Goal: Transaction & Acquisition: Book appointment/travel/reservation

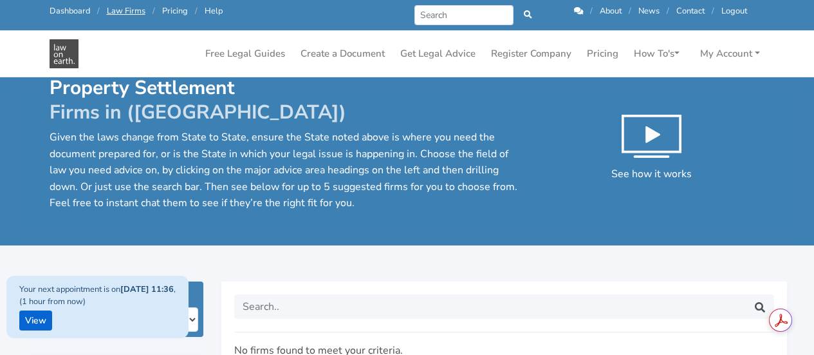
scroll to position [206, 0]
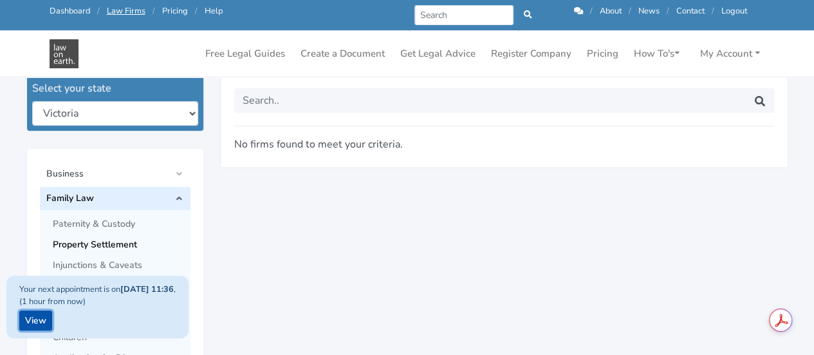
click at [32, 317] on link "View" at bounding box center [35, 320] width 33 height 20
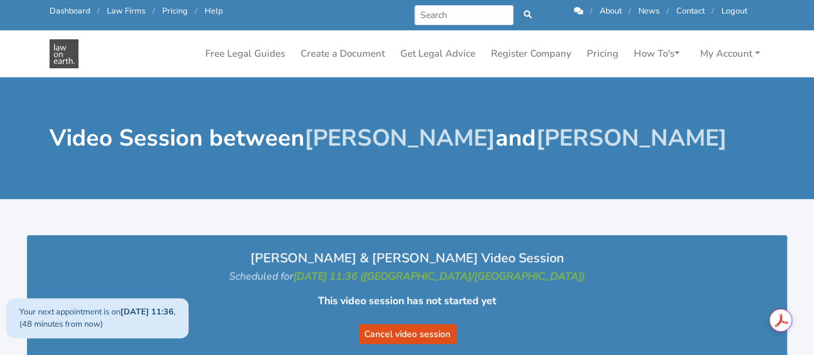
click at [451, 180] on div "Video Session between Mayumi Van Egmond and Bailey Eustace" at bounding box center [407, 138] width 814 height 122
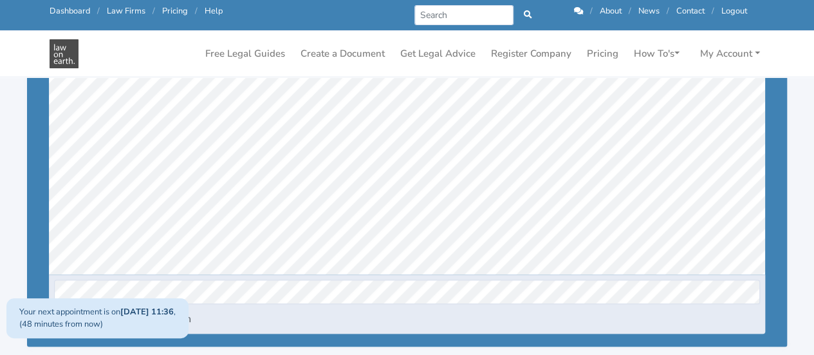
scroll to position [292, 0]
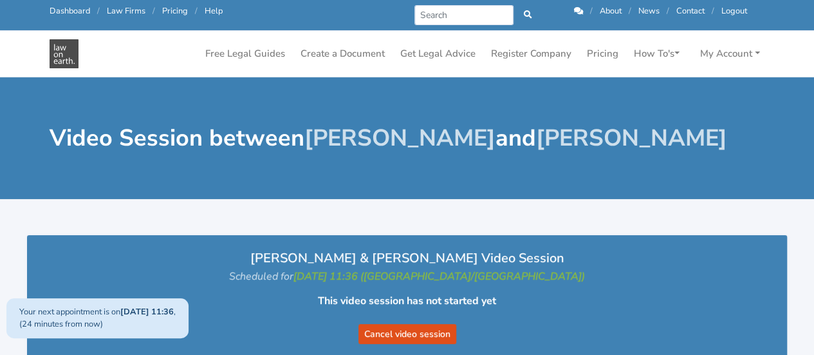
click at [583, 10] on link at bounding box center [579, 11] width 11 height 12
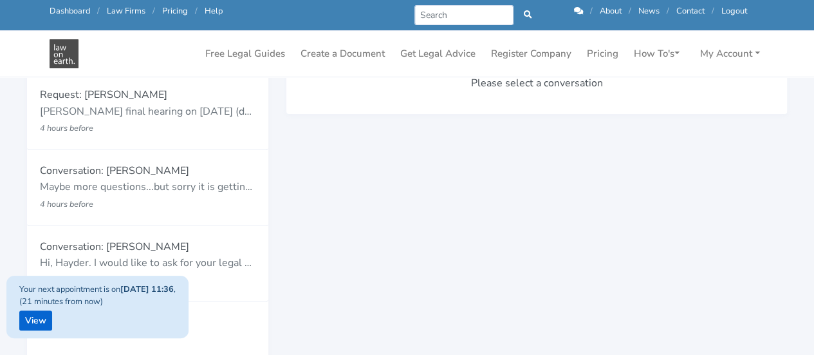
scroll to position [180, 0]
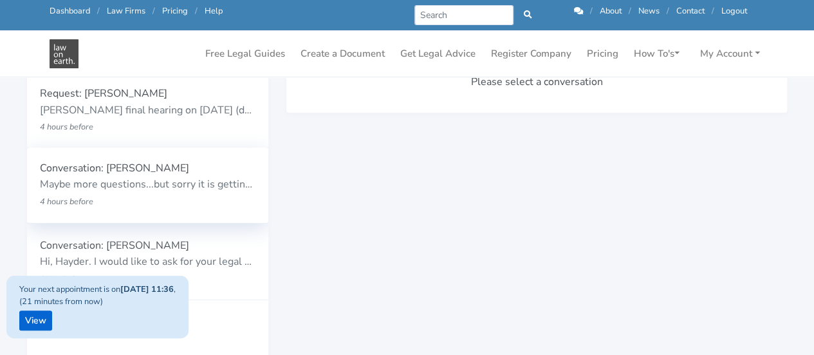
click at [136, 176] on div "Conversation: Bailey Eustace Maybe more questions...but sorry it is getting too…" at bounding box center [148, 185] width 216 height 50
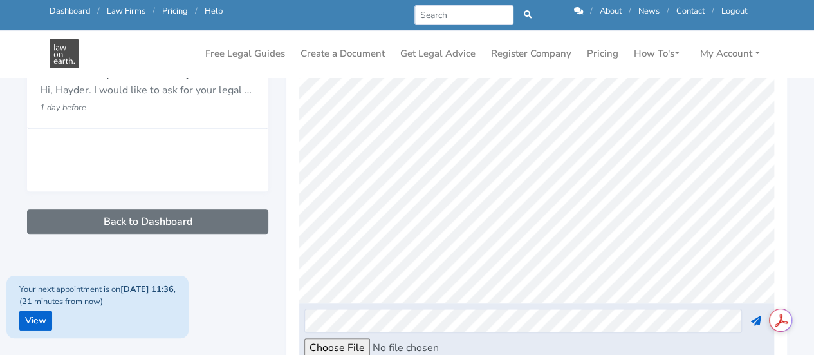
scroll to position [427, 0]
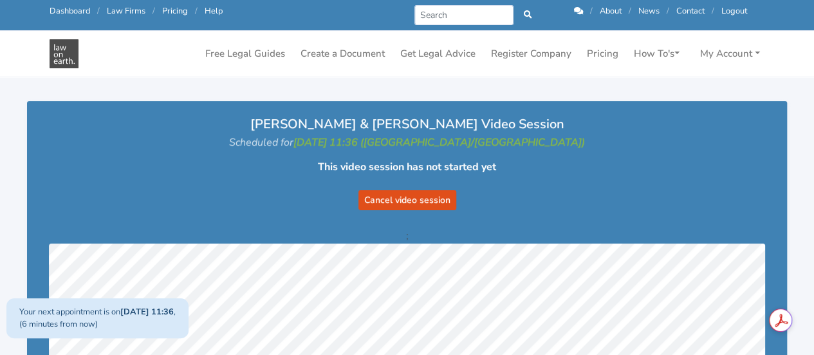
scroll to position [103, 0]
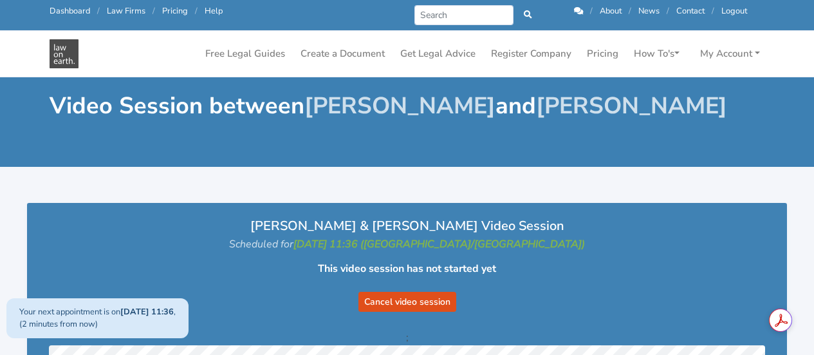
scroll to position [103, 0]
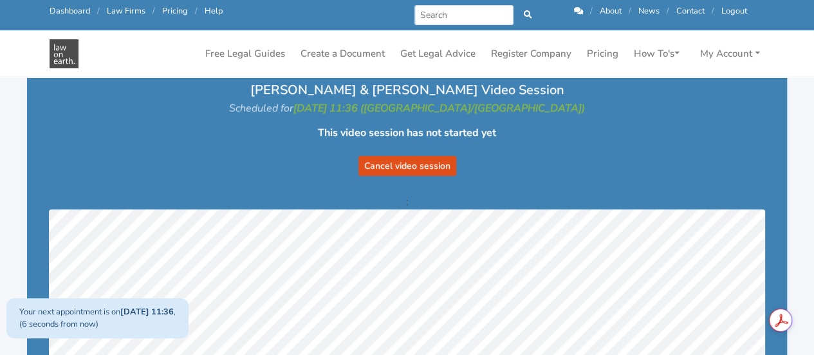
scroll to position [103, 0]
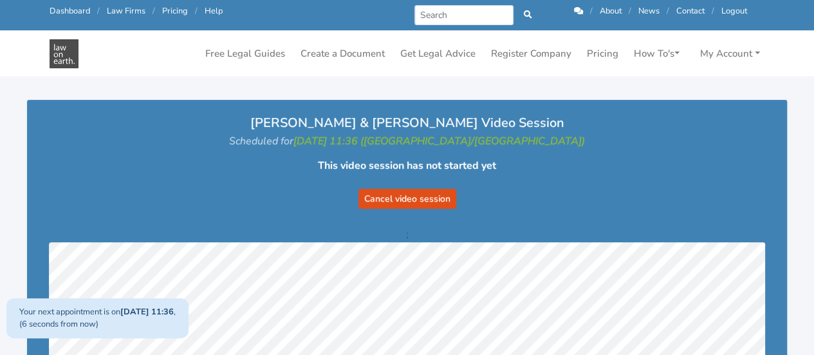
click at [629, 183] on form "Cancel video session" at bounding box center [407, 190] width 709 height 35
click at [659, 140] on p "Scheduled for 11/09/2025 11:36 (Australia/Brisbane)" at bounding box center [407, 141] width 734 height 17
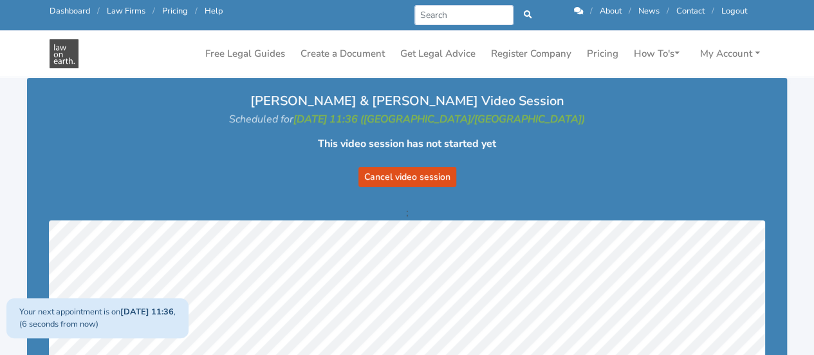
scroll to position [129, 0]
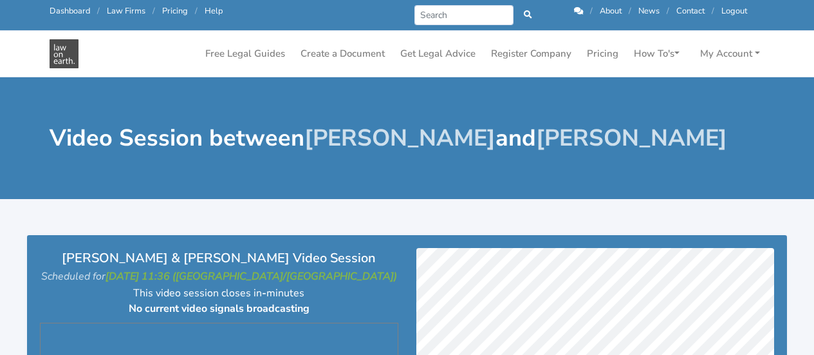
scroll to position [201, 0]
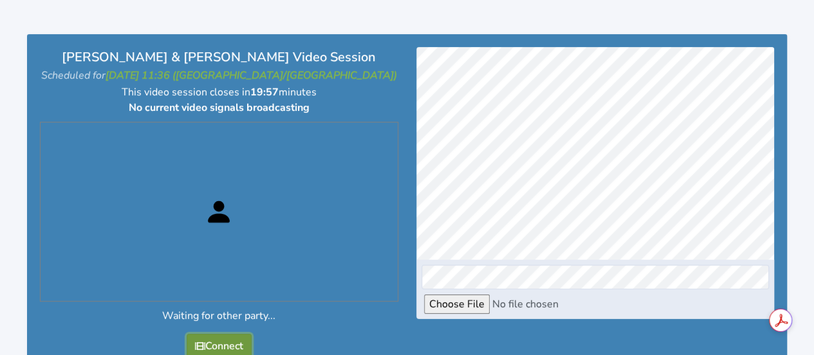
click at [220, 333] on button "Connect" at bounding box center [219, 345] width 65 height 24
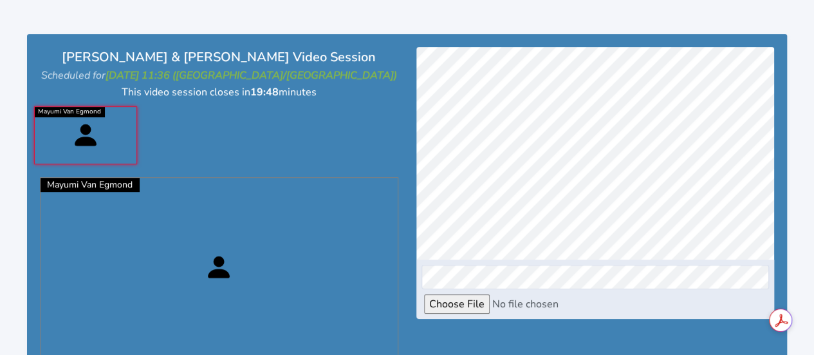
scroll to position [434, 0]
click at [409, 109] on div at bounding box center [595, 248] width 377 height 402
click at [366, 130] on div at bounding box center [219, 135] width 377 height 71
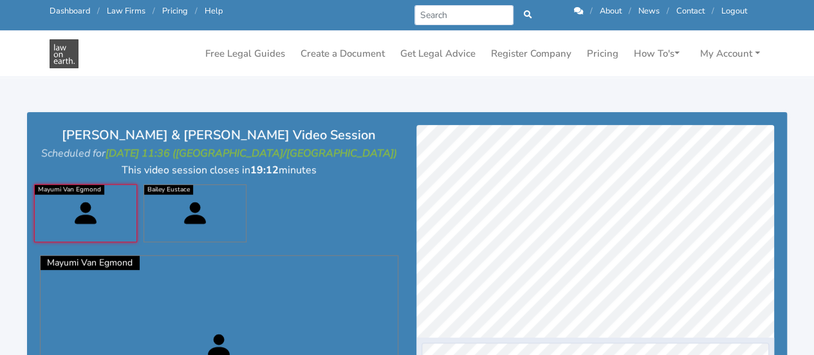
scroll to position [157, 0]
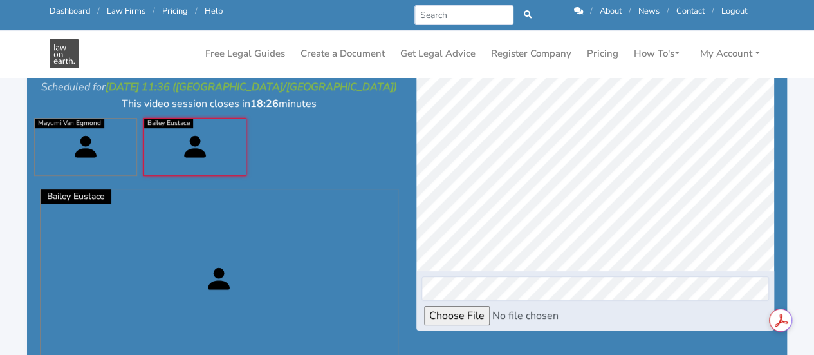
click at [442, 334] on div at bounding box center [595, 260] width 377 height 402
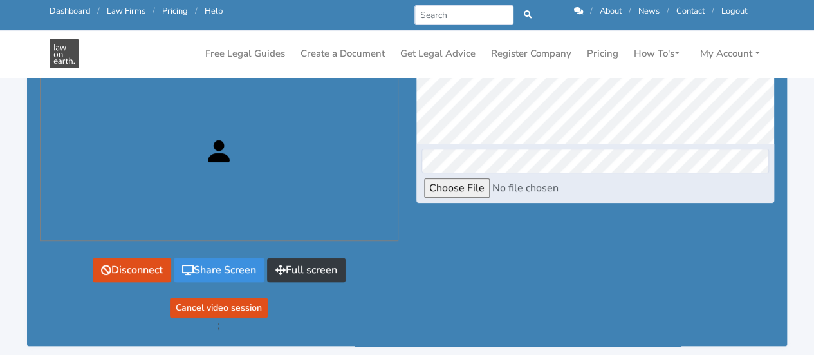
scroll to position [288, 0]
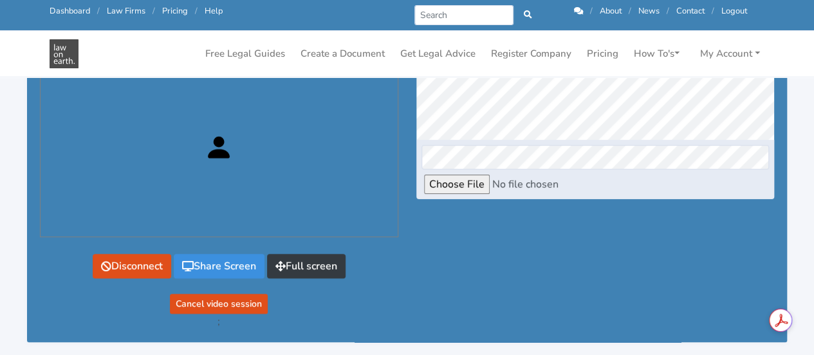
click at [474, 317] on div at bounding box center [595, 128] width 377 height 402
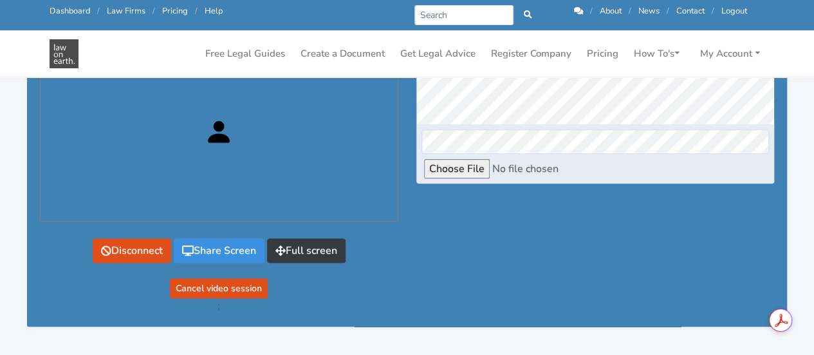
scroll to position [554, 0]
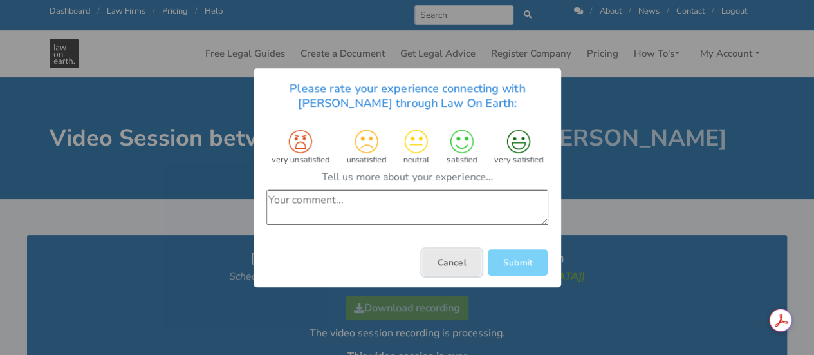
click at [458, 265] on button "Cancel" at bounding box center [451, 261] width 59 height 26
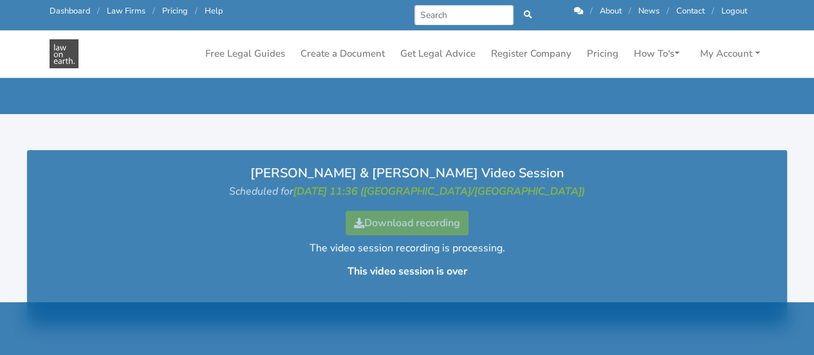
scroll to position [23, 0]
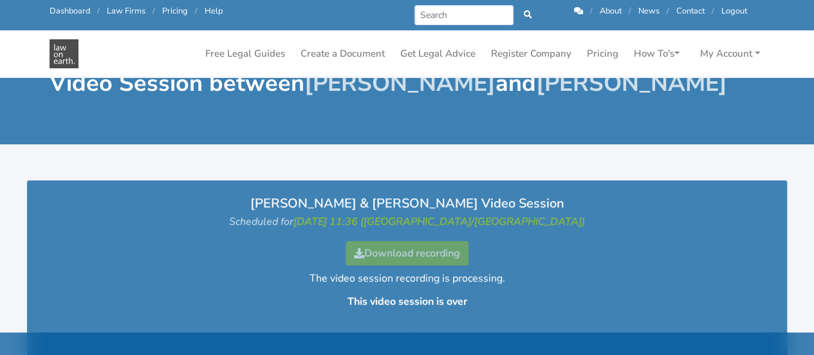
drag, startPoint x: 810, startPoint y: 129, endPoint x: 819, endPoint y: 111, distance: 20.7
click at [814, 111] on html "Call us: 1300 66 46 88 Dashboard / Law Firms / Pricing / Help Prev Next / About…" at bounding box center [407, 154] width 814 height 355
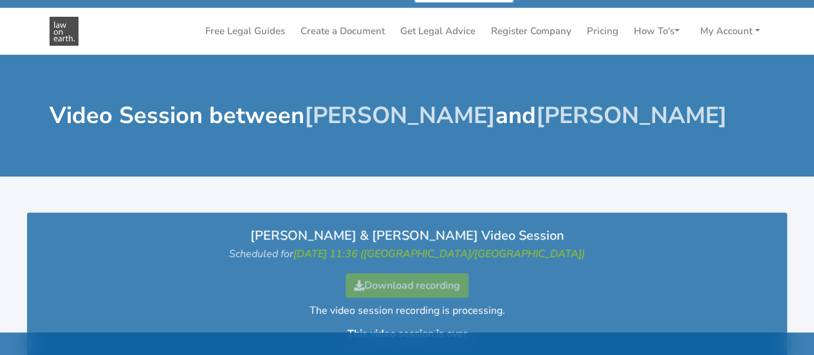
scroll to position [6, 0]
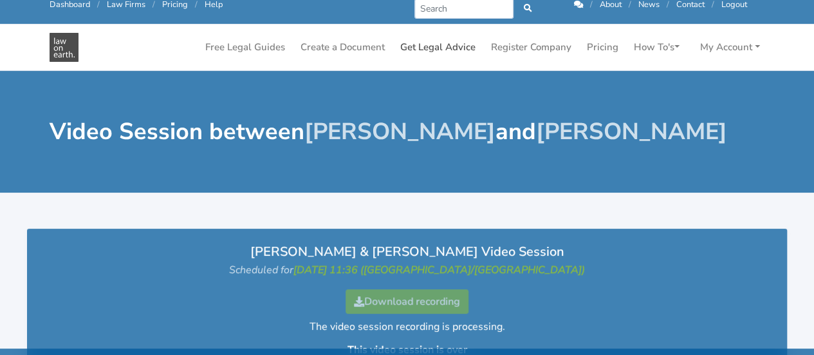
click at [435, 51] on link "Get Legal Advice" at bounding box center [438, 47] width 86 height 25
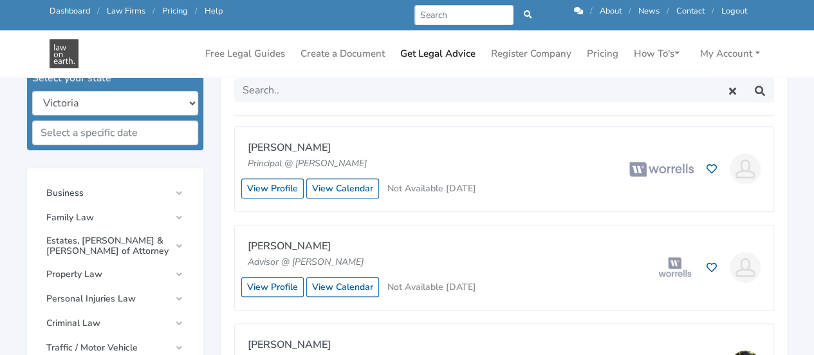
scroll to position [352, 0]
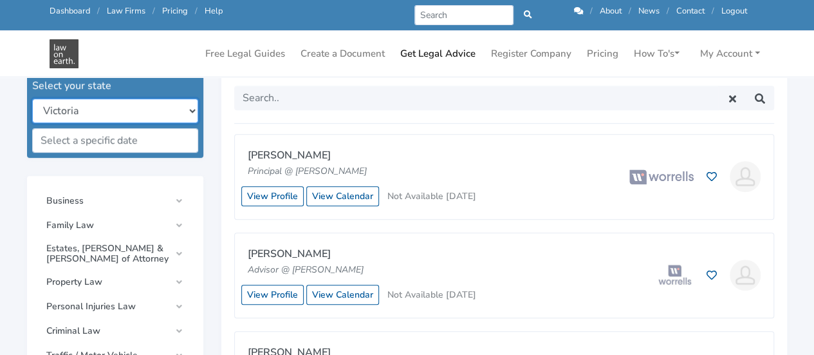
click at [193, 113] on select "New South Wales Queensland South Australia Tasmania Victoria Western Australia …" at bounding box center [115, 110] width 166 height 24
select select "all"
click at [32, 98] on select "New South Wales Queensland South Australia Tasmania Victoria Western Australia …" at bounding box center [115, 110] width 166 height 24
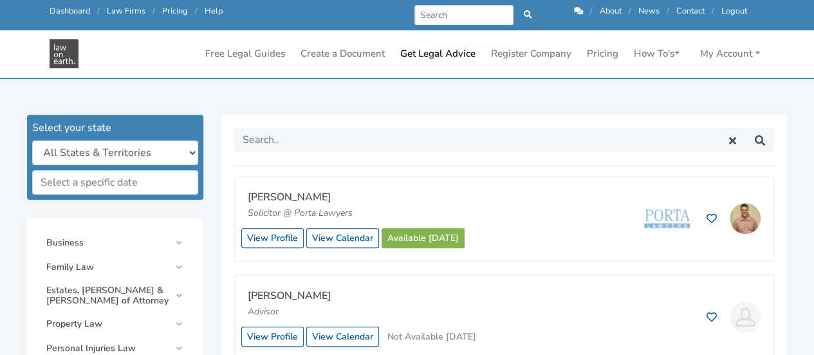
scroll to position [334, 0]
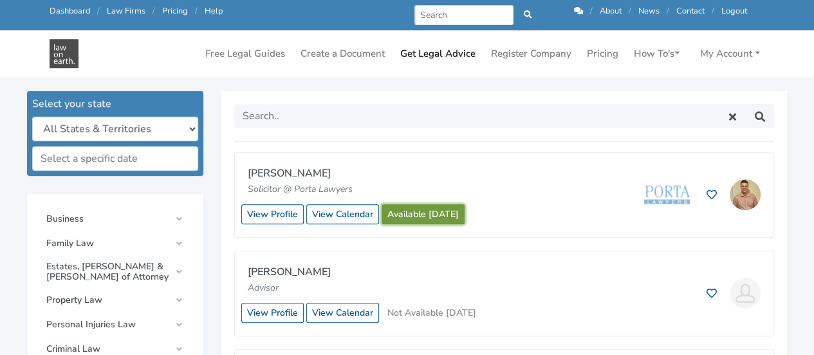
click at [417, 205] on link "Available today" at bounding box center [423, 214] width 83 height 20
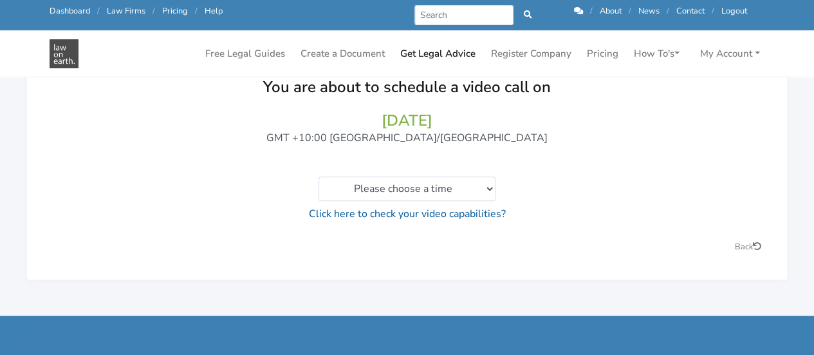
scroll to position [149, 0]
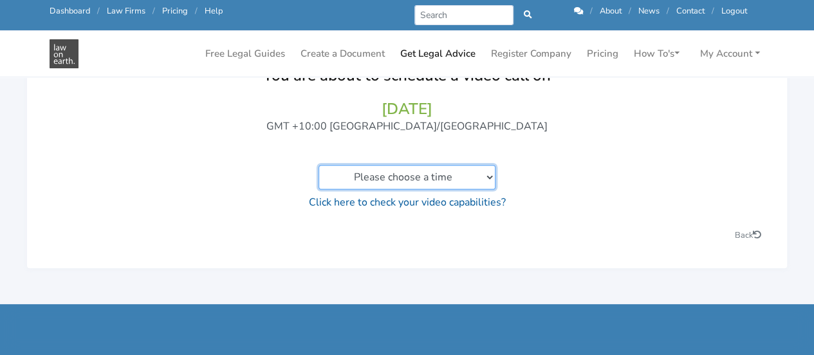
click at [492, 173] on select "Please choose a time 12:20pm to 12:40pm 12:40pm to 01:00pm 01:00pm to 01:20pm 0…" at bounding box center [407, 177] width 177 height 24
select select "[URL][DOMAIN_NAME][PERSON_NAME]"
click at [319, 165] on select "Please choose a time 12:20pm to 12:40pm 12:40pm to 01:00pm 01:00pm to 01:20pm 0…" at bounding box center [407, 177] width 177 height 24
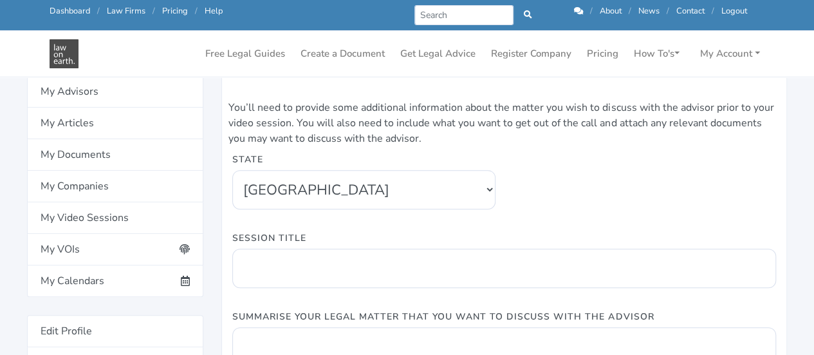
scroll to position [137, 0]
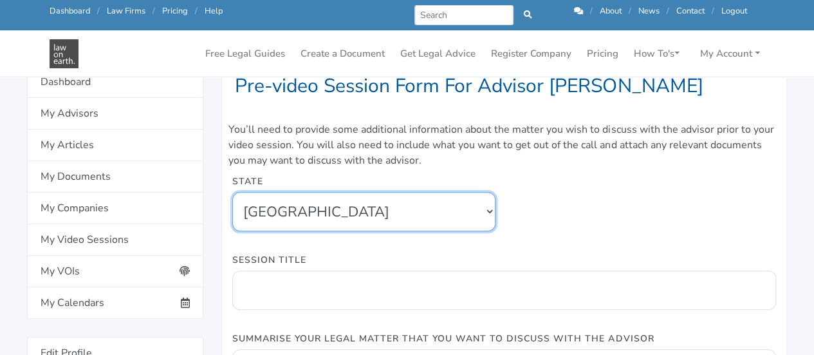
click at [493, 199] on select "New South Wales Queensland South Australia Tasmania Victoria Western Australia …" at bounding box center [363, 211] width 263 height 39
select select "5"
click at [232, 192] on select "New South Wales Queensland South Australia Tasmania Victoria Western Australia …" at bounding box center [363, 211] width 263 height 39
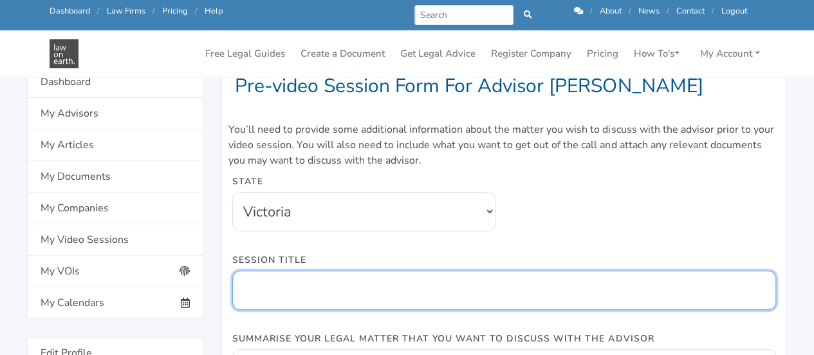
click at [379, 284] on input "Session Title" at bounding box center [504, 289] width 544 height 39
type input "C"
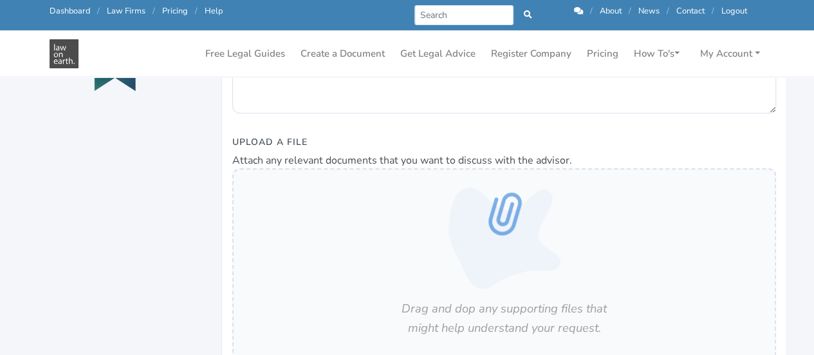
scroll to position [646, 0]
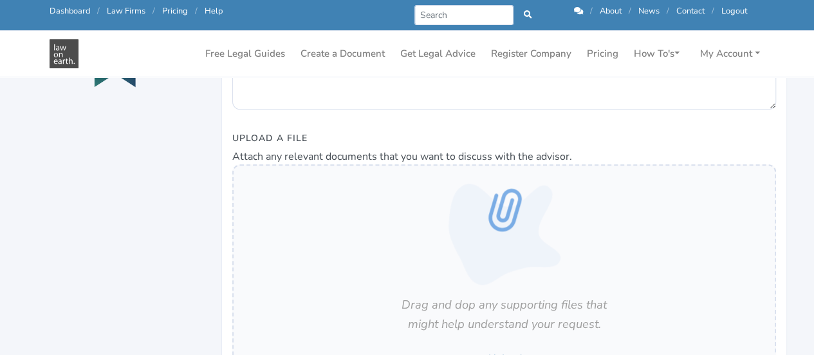
type input "Ongoing talk"
click at [810, 187] on div "Pre-video Session Form For Advisor Bailey Eustace You’ll need to provide some a…" at bounding box center [407, 28] width 814 height 980
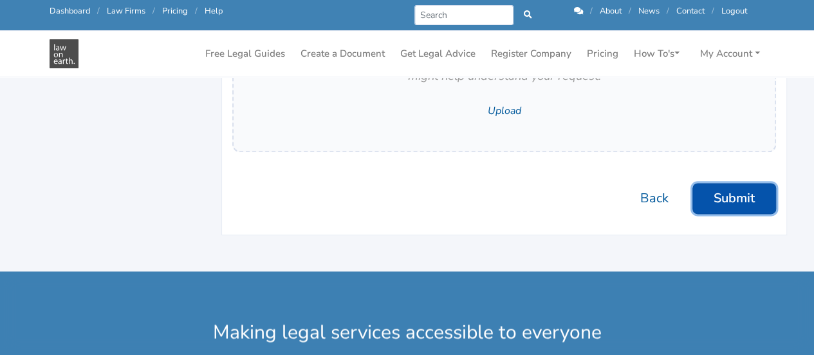
click at [739, 200] on button "Submit" at bounding box center [735, 198] width 84 height 31
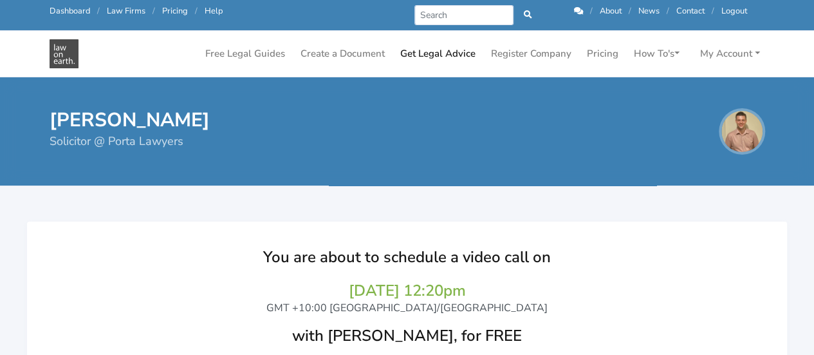
click at [687, 236] on div "You are about to schedule a video call on [DATE] 12:20pm GMT +10:00 [GEOGRAPHIC…" at bounding box center [407, 328] width 734 height 188
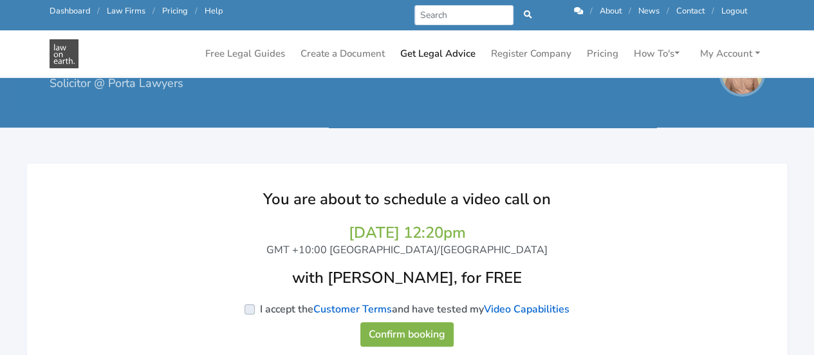
click at [260, 311] on label "I accept the Customer Terms and have tested my Video Capabilities" at bounding box center [415, 308] width 310 height 15
click at [63, 311] on input "I accept the Customer Terms and have tested my Video Capabilities" at bounding box center [58, 307] width 10 height 13
checkbox input "true"
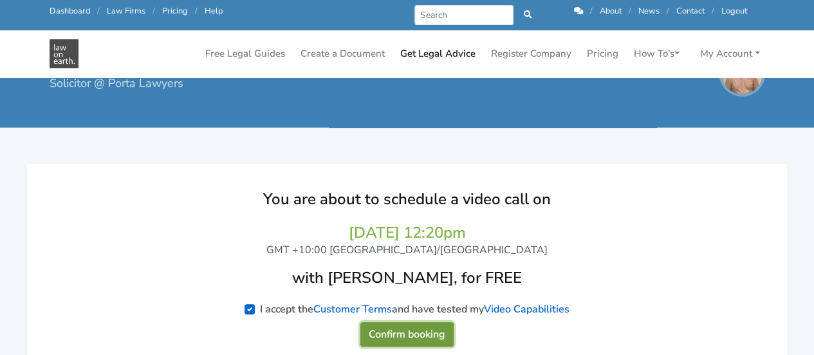
click at [420, 331] on button "Confirm booking" at bounding box center [406, 334] width 93 height 24
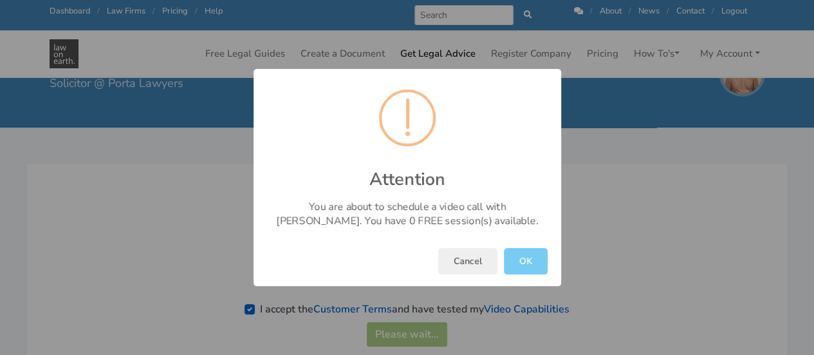
click at [526, 261] on button "OK" at bounding box center [526, 261] width 44 height 26
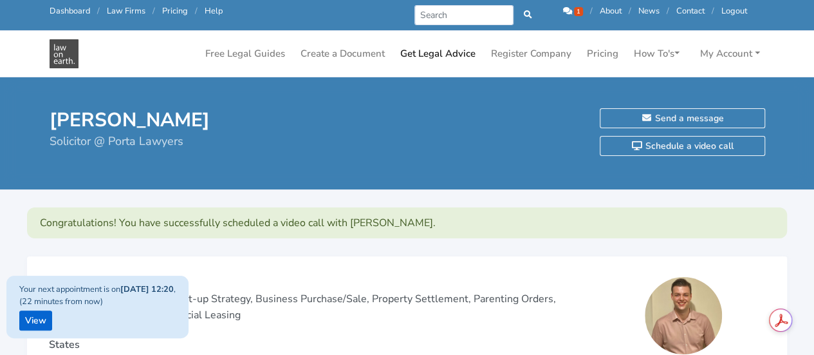
click at [565, 10] on icon at bounding box center [567, 11] width 9 height 8
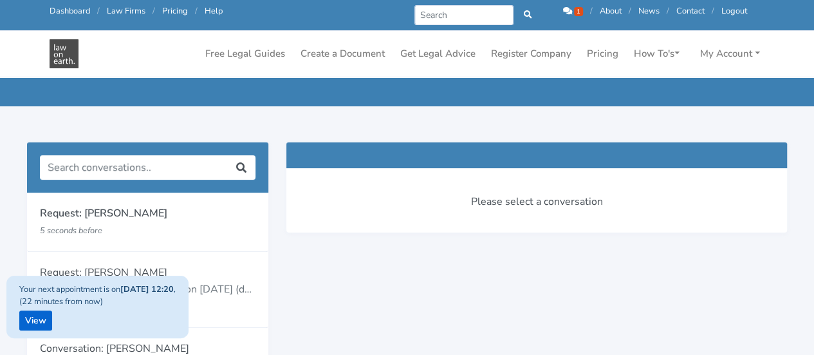
scroll to position [159, 0]
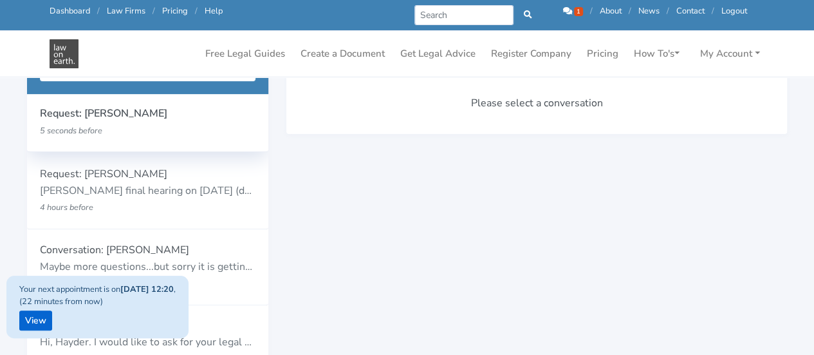
click at [115, 123] on p "5 seconds before" at bounding box center [128, 130] width 177 height 17
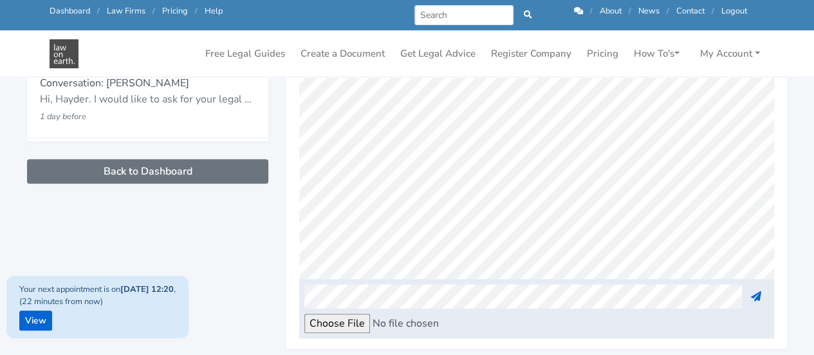
scroll to position [216, 0]
click at [40, 324] on link "View" at bounding box center [35, 320] width 33 height 20
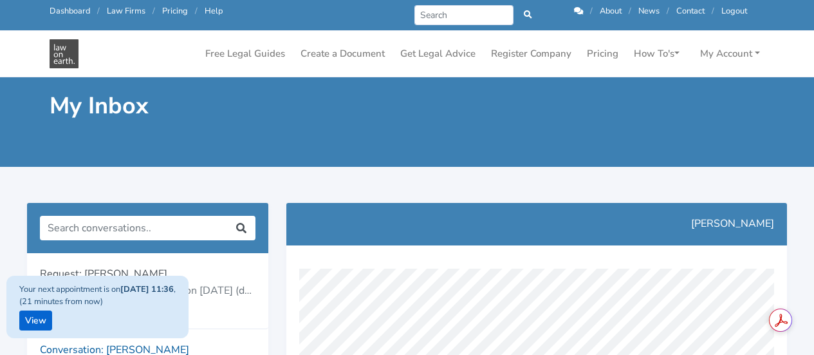
scroll to position [427, 0]
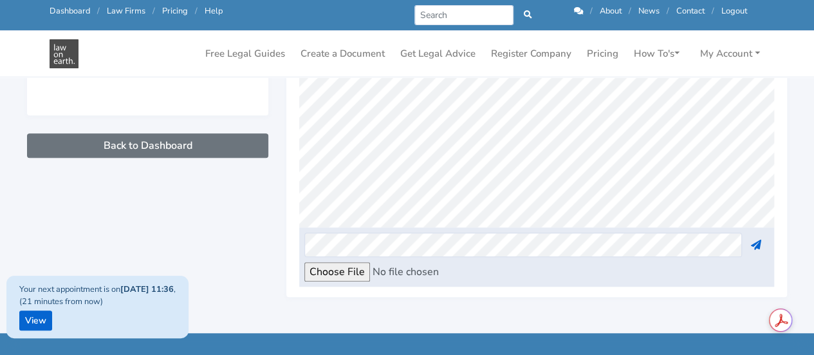
click at [574, 14] on icon at bounding box center [578, 11] width 9 height 8
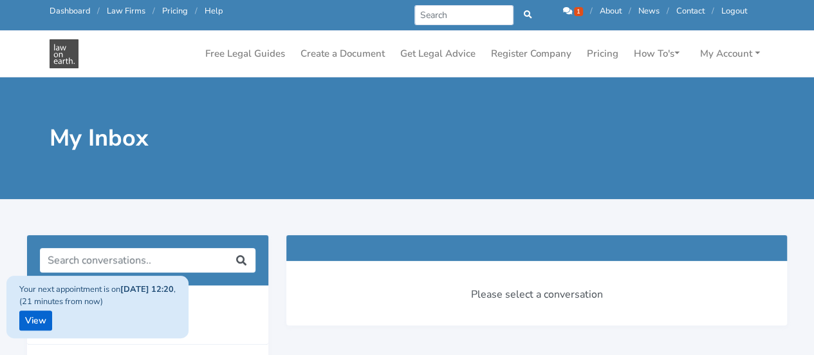
click at [565, 10] on icon at bounding box center [567, 11] width 9 height 8
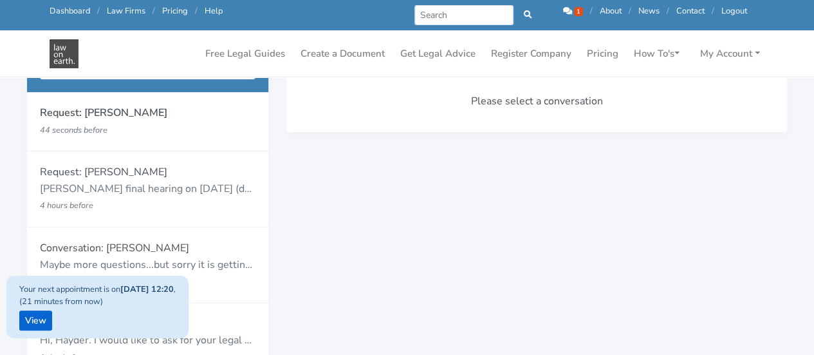
scroll to position [169, 0]
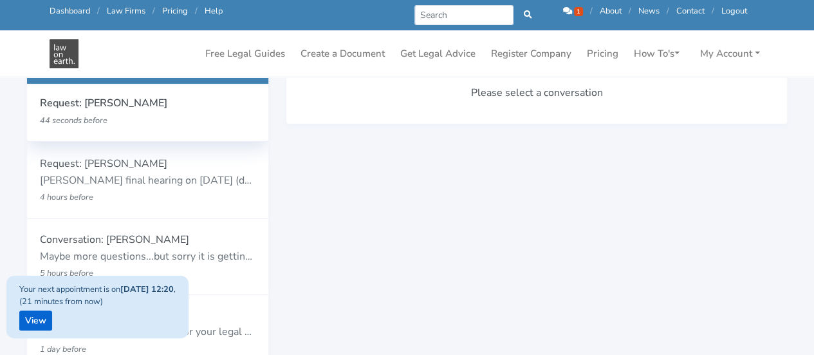
click at [130, 134] on div "Request: Bailey Eustace 44 seconds before" at bounding box center [147, 111] width 241 height 59
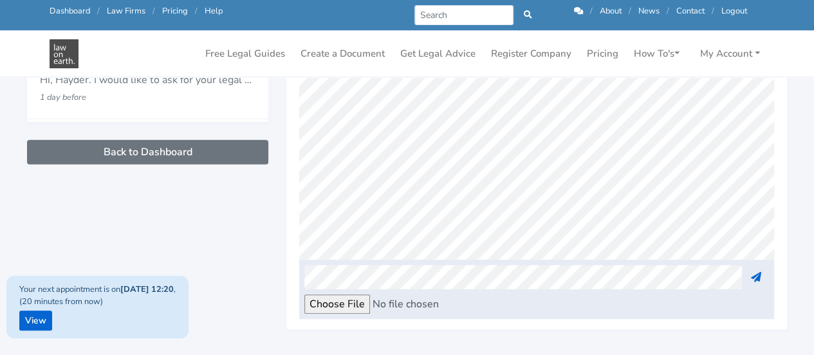
scroll to position [0, 275]
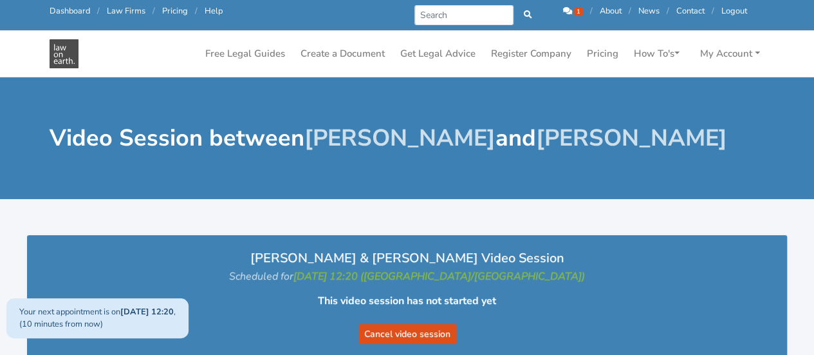
click at [563, 13] on icon at bounding box center [567, 11] width 9 height 8
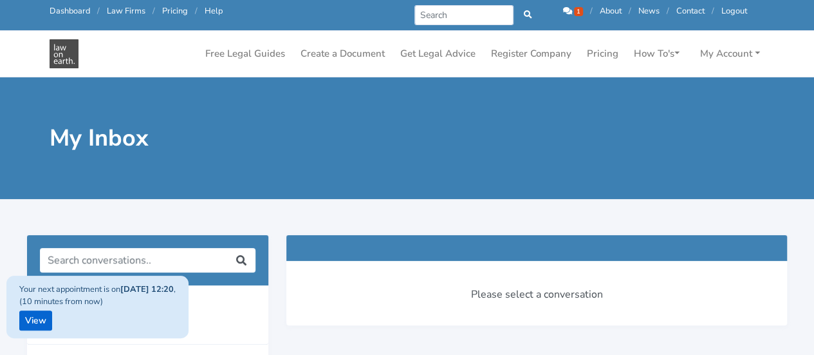
click at [632, 203] on div at bounding box center [407, 208] width 814 height 18
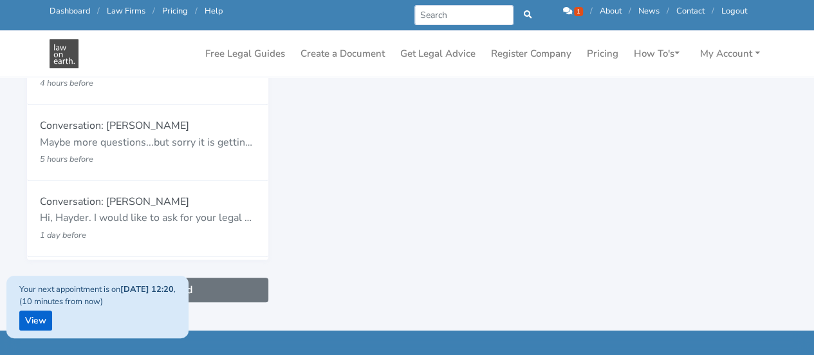
scroll to position [309, 0]
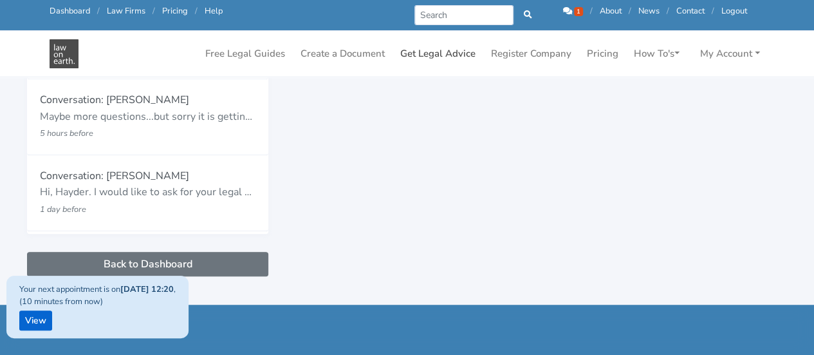
click at [459, 55] on link "Get Legal Advice" at bounding box center [438, 53] width 86 height 25
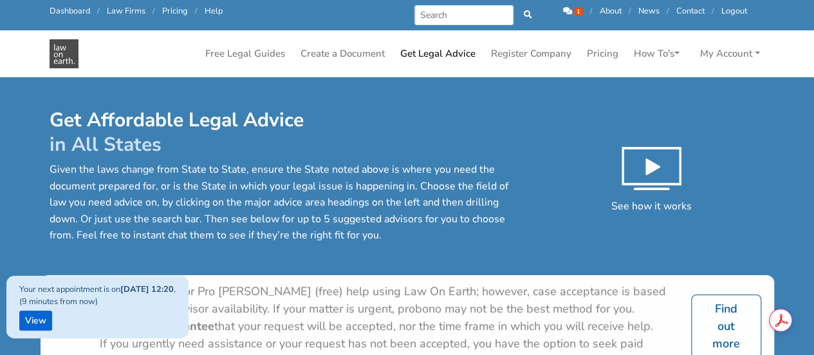
click at [448, 162] on p "Given the laws change from State to State, ensure the State noted above is wher…" at bounding box center [285, 203] width 471 height 82
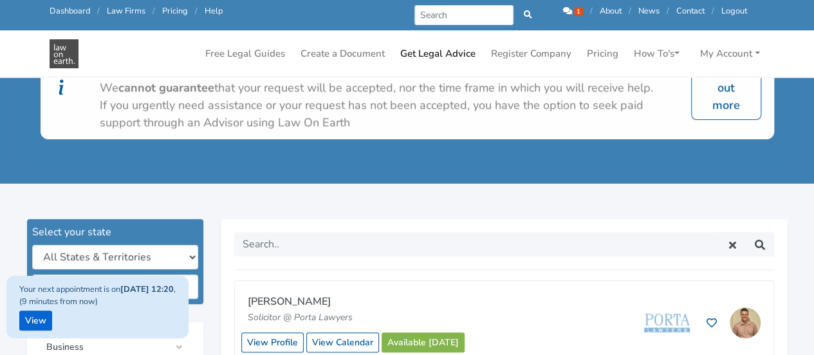
scroll to position [309, 0]
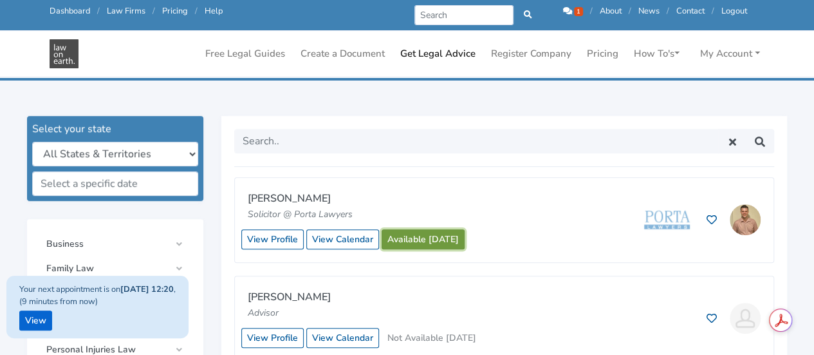
click at [417, 236] on link "Available today" at bounding box center [423, 239] width 83 height 20
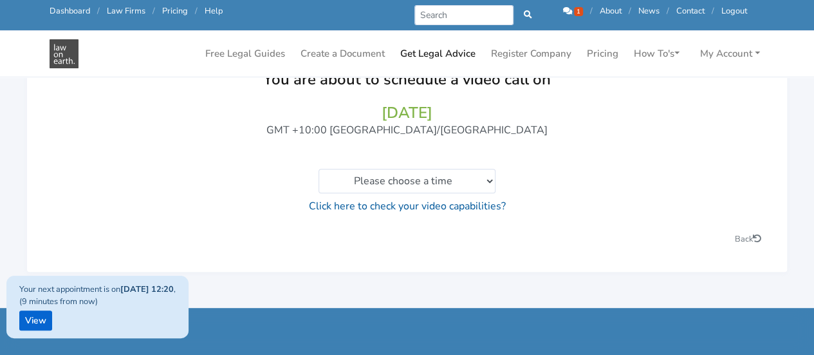
scroll to position [162, 0]
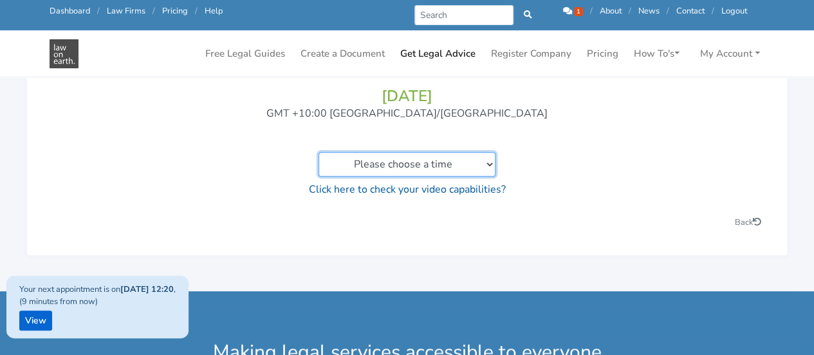
click at [483, 165] on select "Please choose a time 01:00pm to 01:20pm 01:20pm to 01:40pm 01:40pm to 02:00pm 0…" at bounding box center [407, 164] width 177 height 24
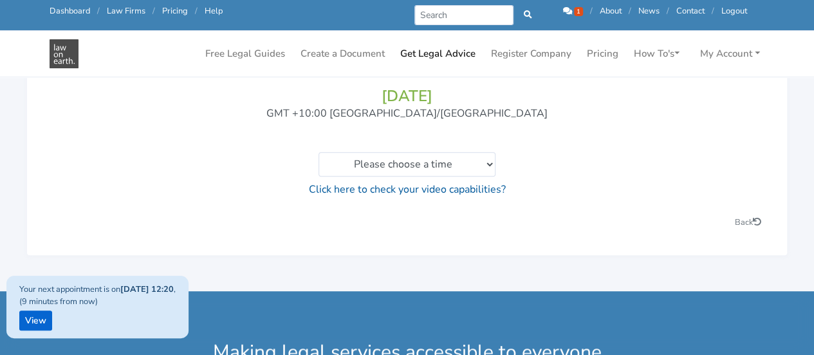
click at [627, 146] on div "You are about to schedule a video call on 11/09/2025 GMT +10:00 Australia/Brisb…" at bounding box center [407, 125] width 709 height 145
click at [568, 12] on icon at bounding box center [567, 11] width 9 height 8
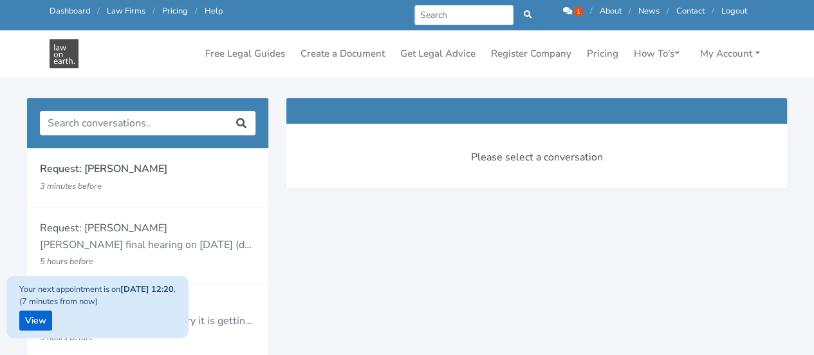
scroll to position [151, 0]
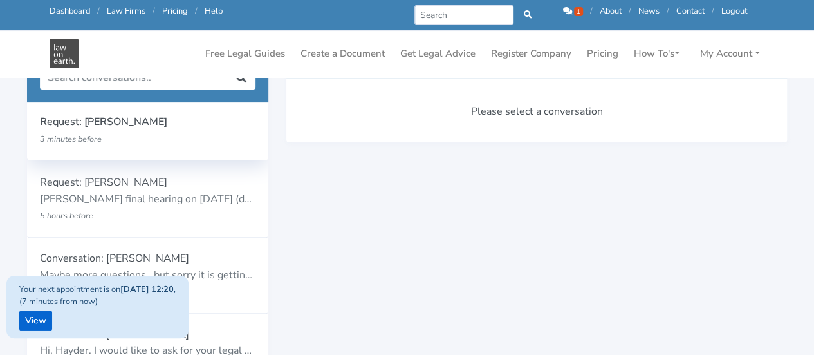
click at [118, 148] on div "Request: [PERSON_NAME] 3 minutes before" at bounding box center [147, 130] width 241 height 59
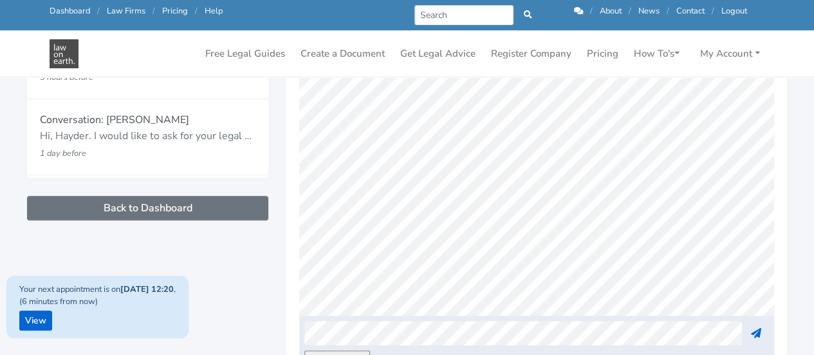
scroll to position [271, 0]
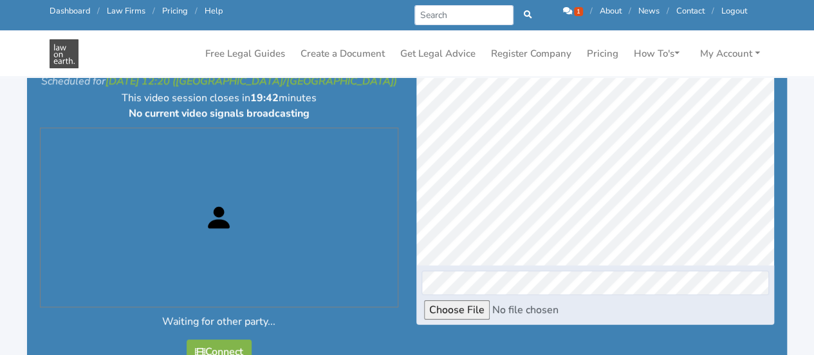
scroll to position [186, 0]
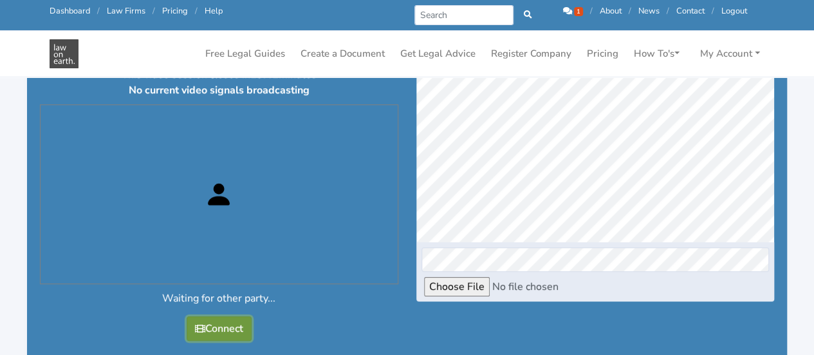
click at [224, 316] on button "Connect" at bounding box center [219, 328] width 65 height 24
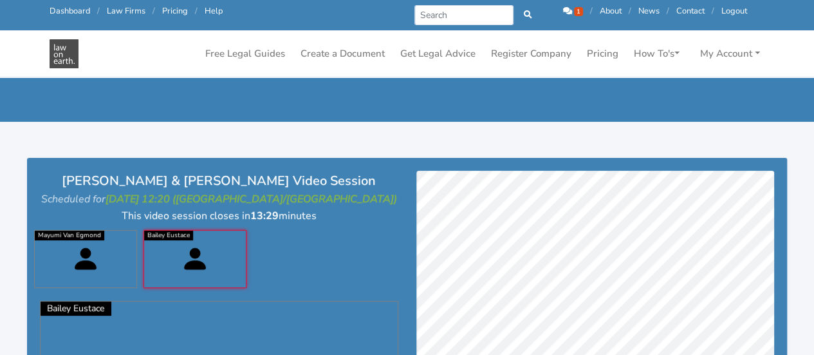
scroll to position [187, 0]
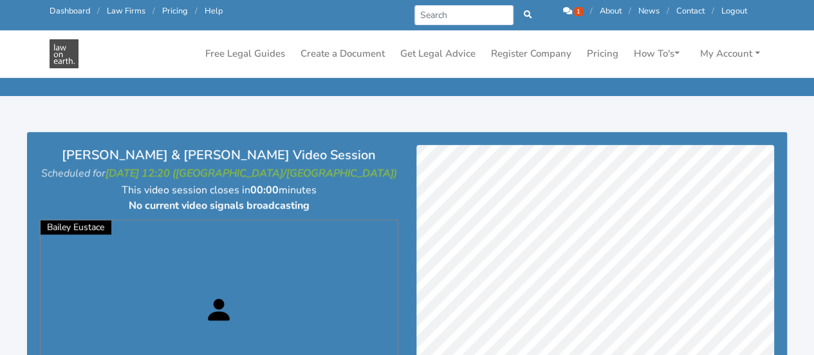
scroll to position [644, 0]
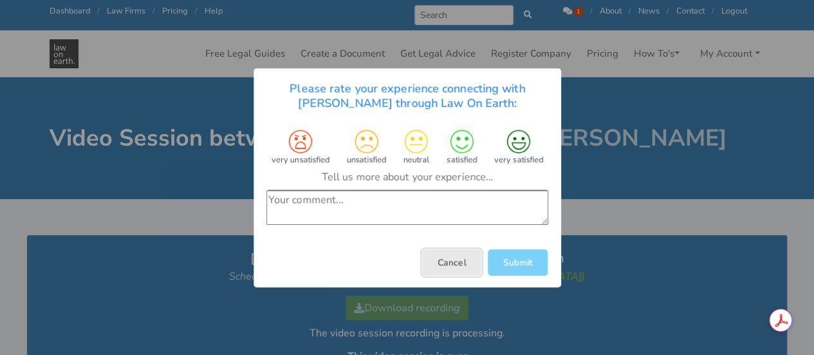
click at [471, 261] on button "Cancel" at bounding box center [451, 261] width 59 height 26
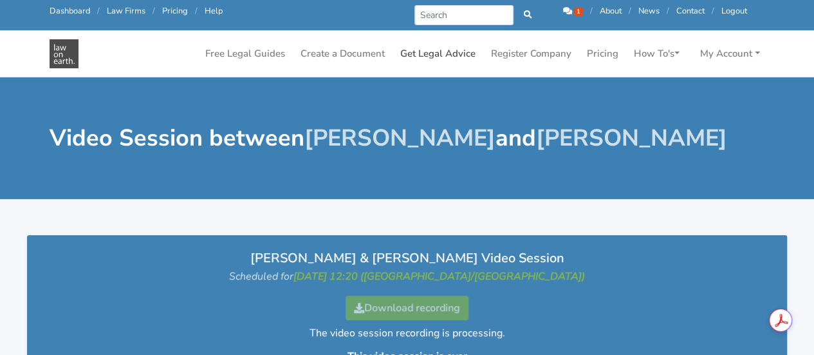
click at [446, 47] on link "Get Legal Advice" at bounding box center [438, 53] width 86 height 25
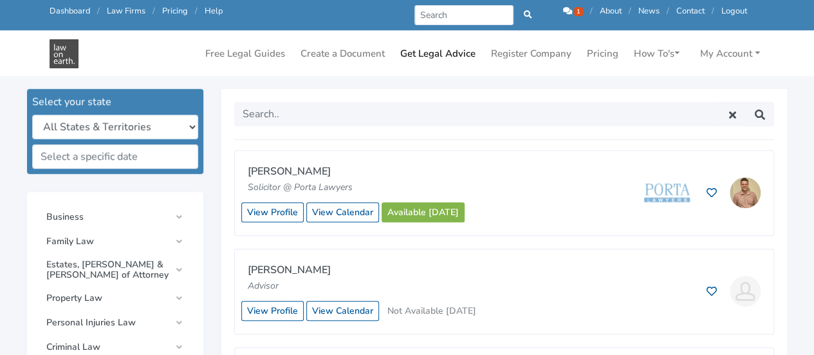
scroll to position [342, 0]
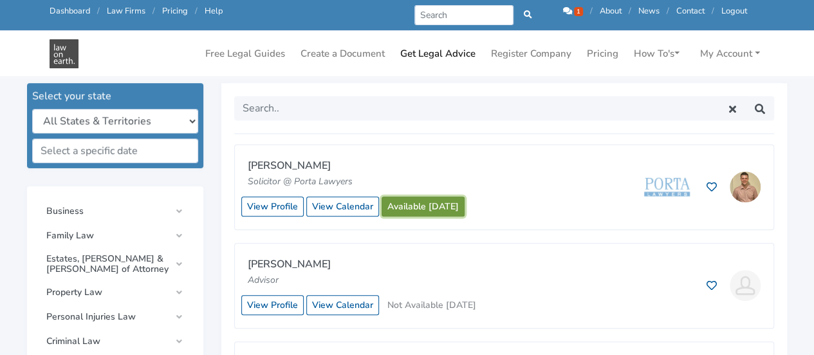
click at [431, 208] on link "Available today" at bounding box center [423, 206] width 83 height 20
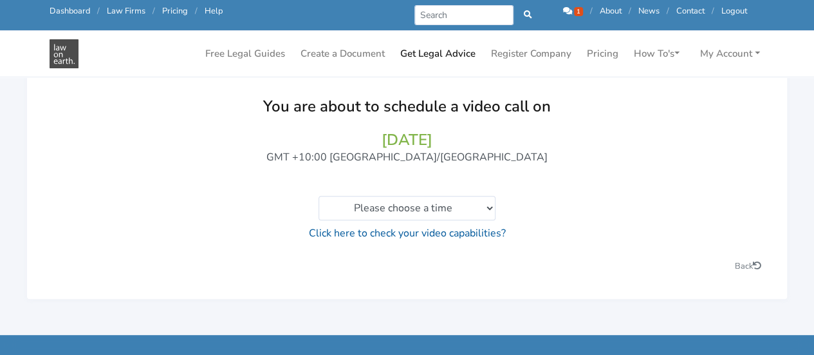
scroll to position [124, 0]
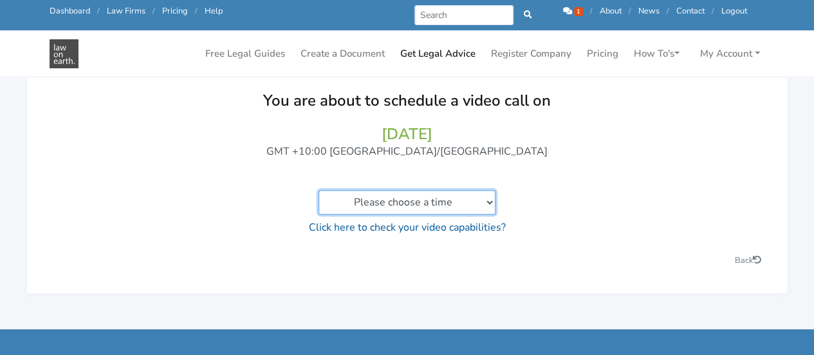
click at [488, 201] on select "Please choose a time 01:00pm to 01:20pm 01:20pm to 01:40pm 01:40pm to 02:00pm 0…" at bounding box center [407, 202] width 177 height 24
select select "https://lawonearth.com.au/advisors/schedule-video/general/bailey-eustace?date=2…"
click at [319, 190] on select "Please choose a time 01:00pm to 01:20pm 01:20pm to 01:40pm 01:40pm to 02:00pm 0…" at bounding box center [407, 202] width 177 height 24
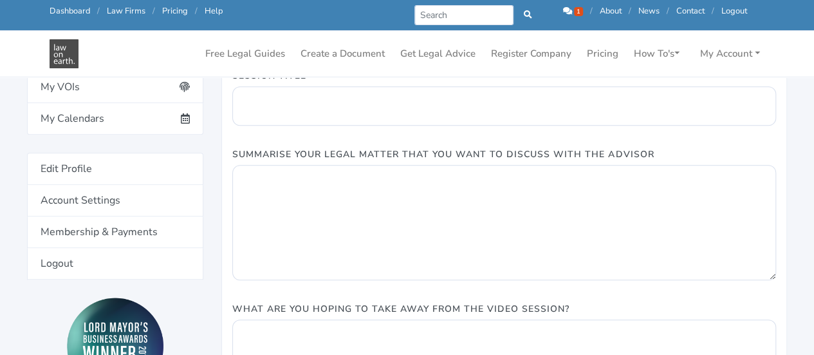
scroll to position [328, 0]
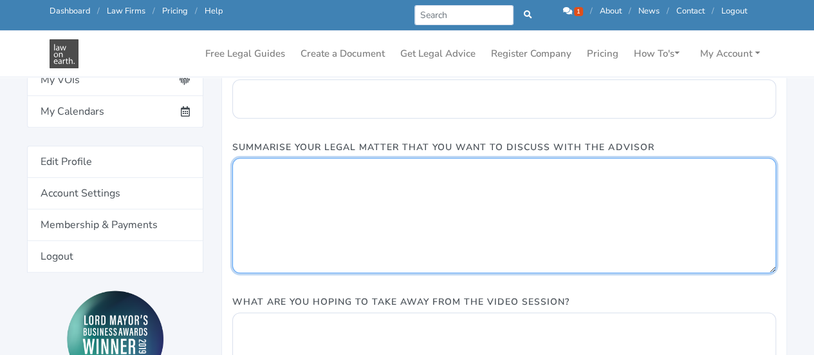
drag, startPoint x: 745, startPoint y: 173, endPoint x: 765, endPoint y: 230, distance: 59.8
click at [765, 230] on textarea "Summarise Your Legal Matter That You Want To Discuss With The Advisor" at bounding box center [504, 215] width 544 height 115
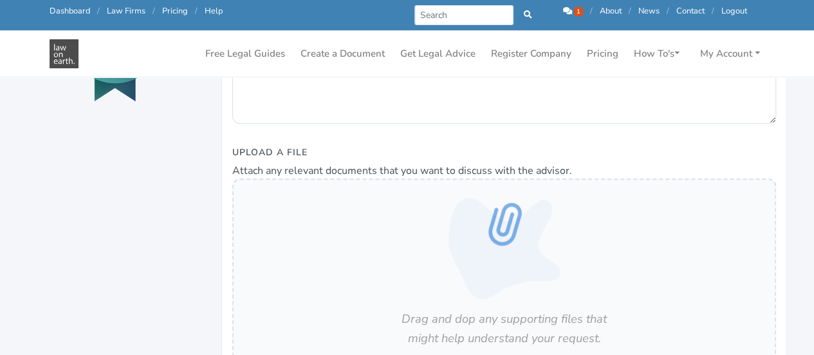
scroll to position [900, 0]
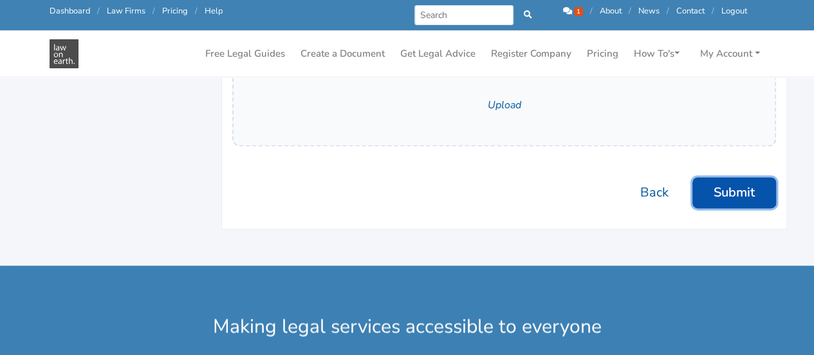
click at [733, 194] on button "Submit" at bounding box center [735, 192] width 84 height 31
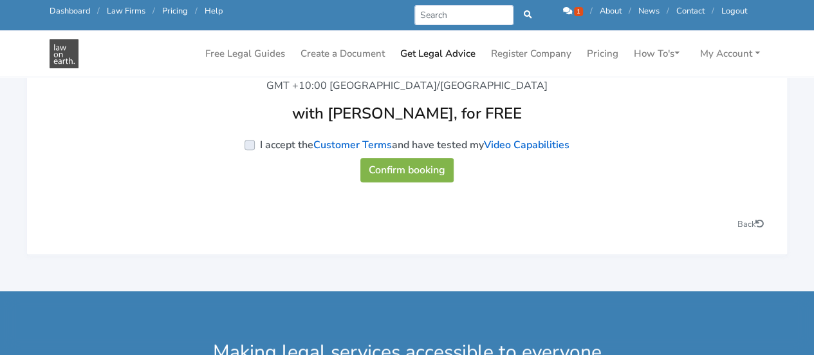
scroll to position [203, 0]
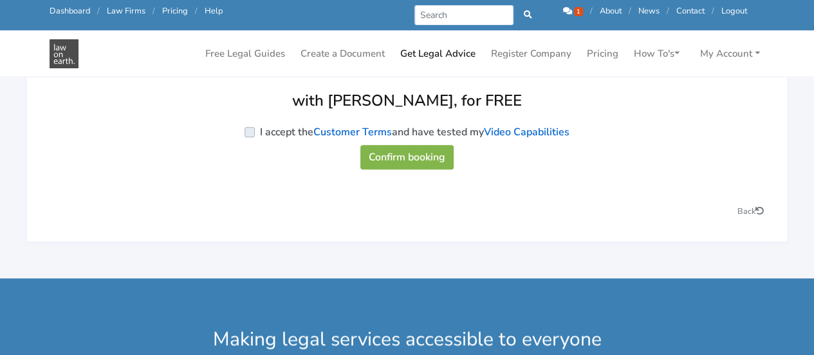
click at [260, 133] on label "I accept the Customer Terms and have tested my Video Capabilities" at bounding box center [415, 131] width 310 height 15
click at [63, 133] on input "I accept the Customer Terms and have tested my Video Capabilities" at bounding box center [58, 130] width 10 height 13
checkbox input "true"
click at [402, 162] on button "Confirm booking" at bounding box center [406, 157] width 93 height 24
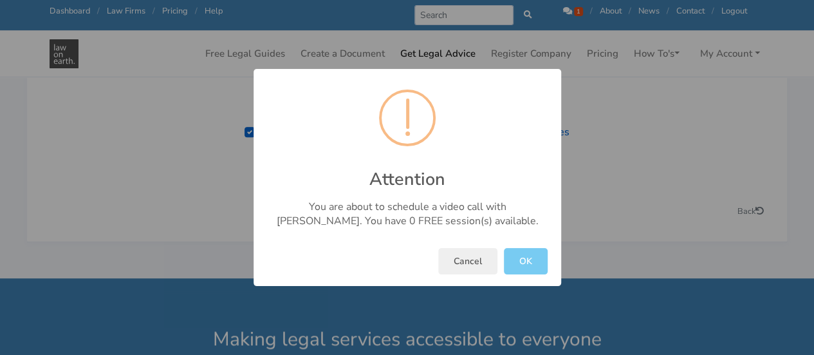
click at [536, 259] on button "OK" at bounding box center [526, 261] width 44 height 26
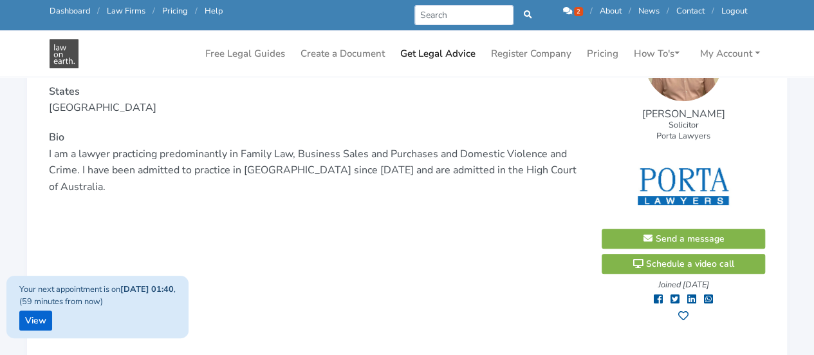
scroll to position [256, 0]
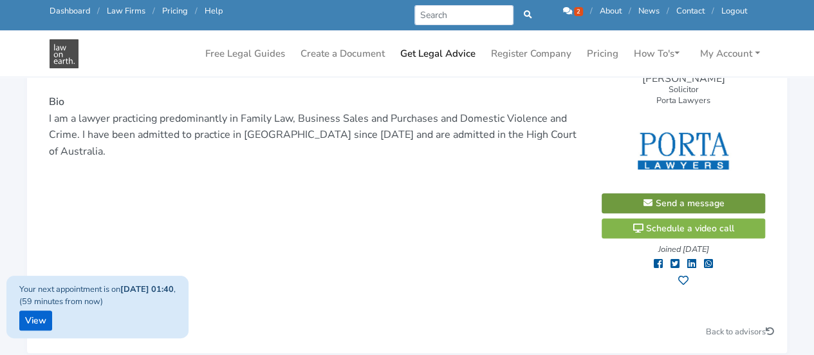
click at [709, 203] on span "Send a message" at bounding box center [683, 203] width 83 height 12
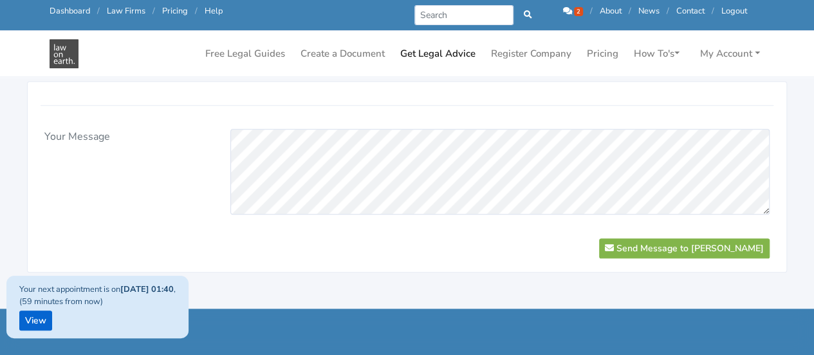
scroll to position [548, 0]
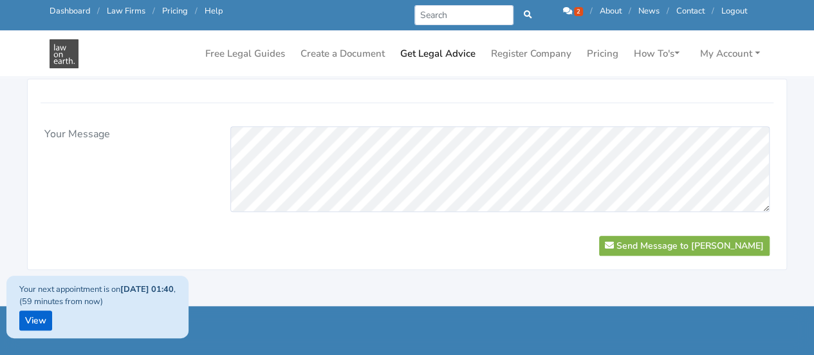
click at [574, 11] on span "2" at bounding box center [578, 11] width 9 height 9
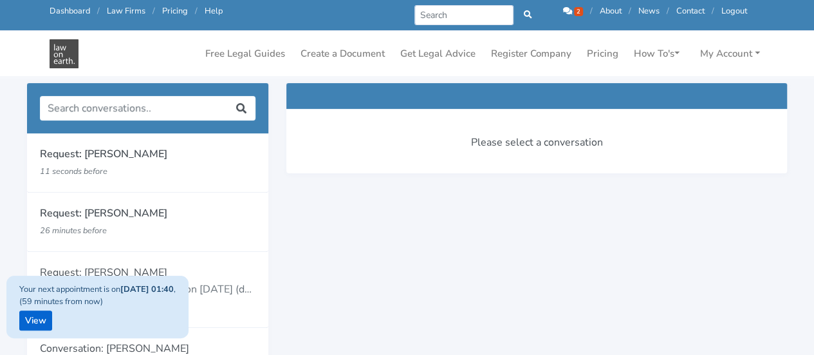
scroll to position [151, 0]
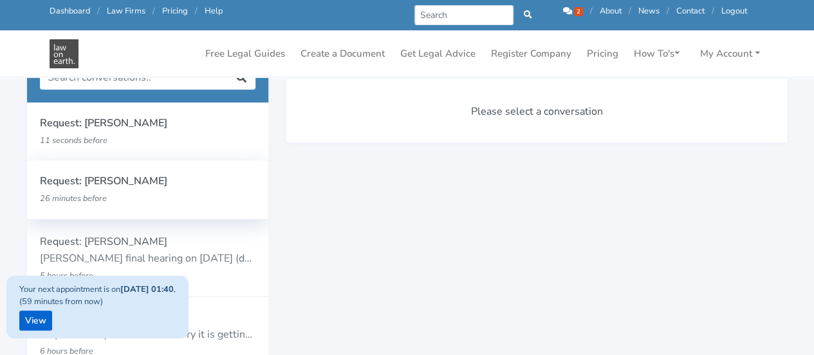
click at [125, 194] on p "26 minutes before" at bounding box center [128, 198] width 177 height 17
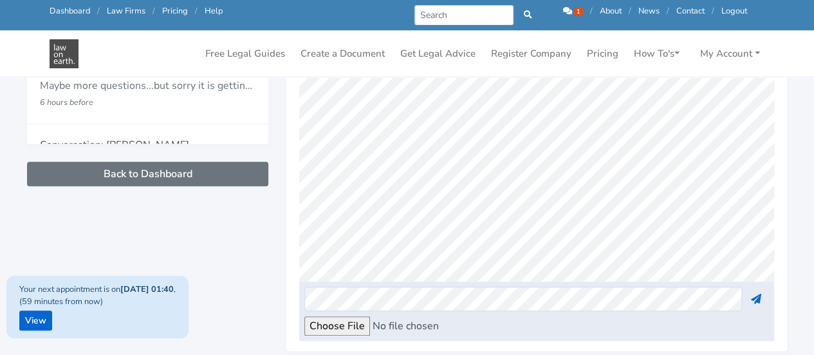
scroll to position [248, 0]
click at [563, 12] on icon at bounding box center [567, 11] width 9 height 8
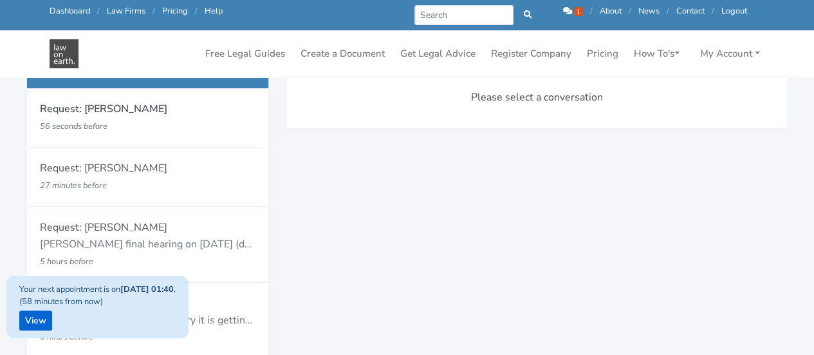
scroll to position [167, 0]
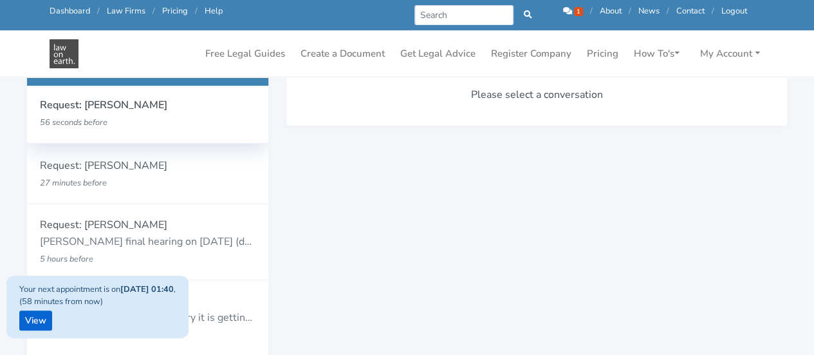
click at [129, 112] on p "Request: [PERSON_NAME]" at bounding box center [148, 105] width 216 height 17
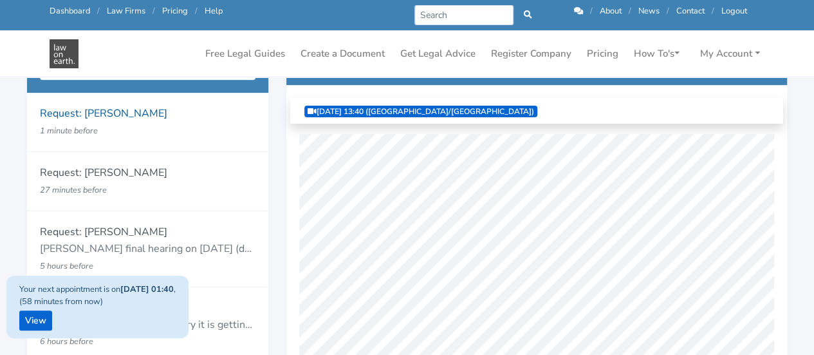
scroll to position [162, 0]
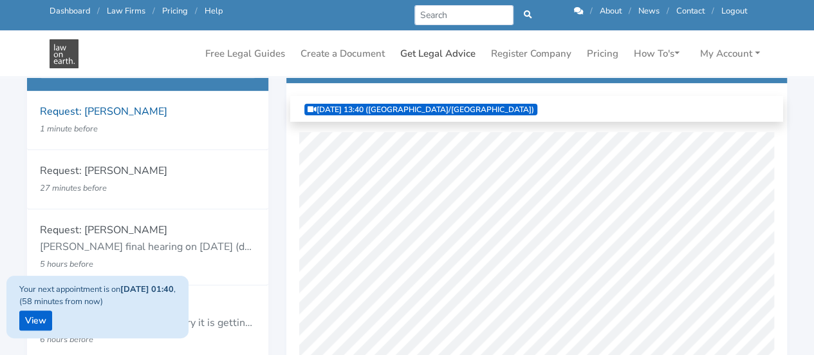
click at [443, 56] on link "Get Legal Advice" at bounding box center [438, 53] width 86 height 25
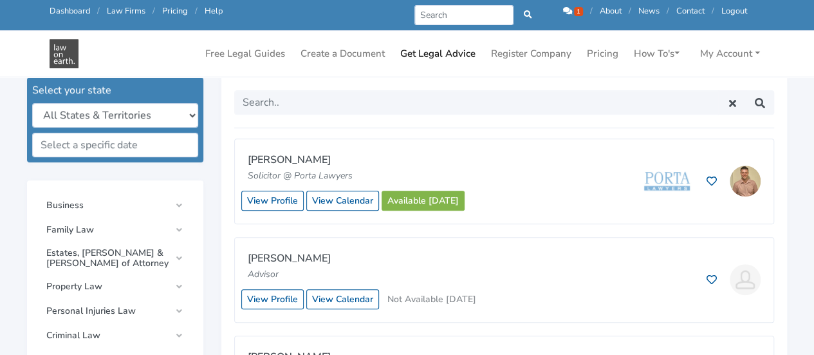
scroll to position [358, 0]
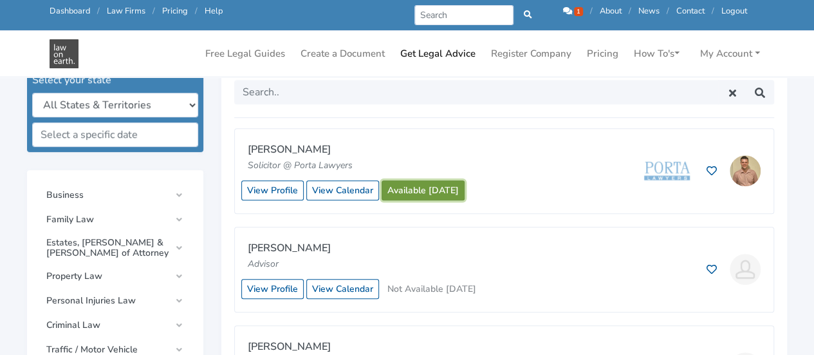
click at [439, 185] on link "Available today" at bounding box center [423, 190] width 83 height 20
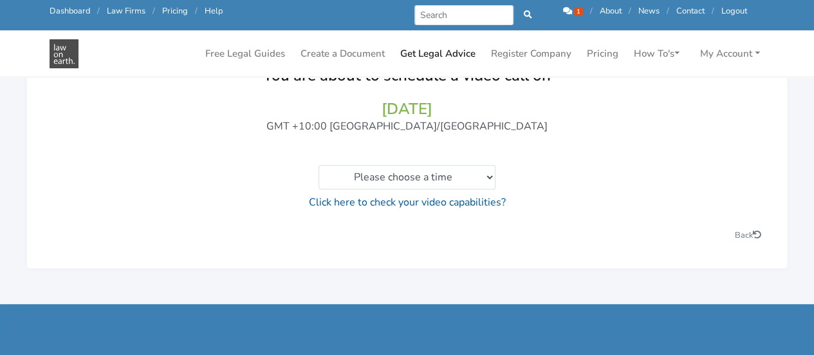
scroll to position [151, 0]
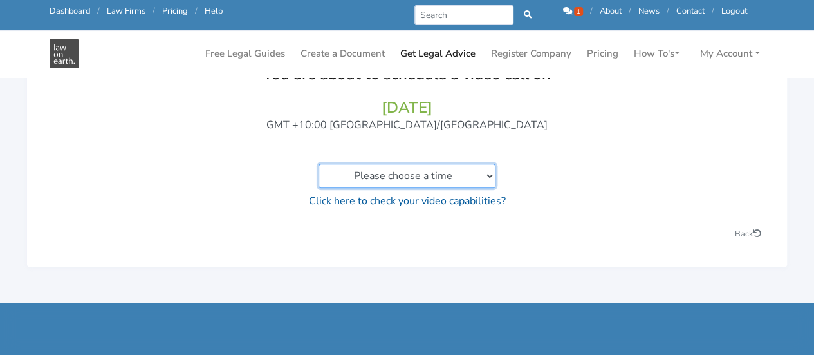
click at [489, 172] on select "Please choose a time 01:00pm to 01:20pm 01:20pm to 01:40pm 01:40pm to 02:00pm 0…" at bounding box center [407, 175] width 177 height 24
select select "[URL][DOMAIN_NAME][PERSON_NAME]"
click at [319, 163] on select "Please choose a time 01:00pm to 01:20pm 01:20pm to 01:40pm 01:40pm to 02:00pm 0…" at bounding box center [407, 175] width 177 height 24
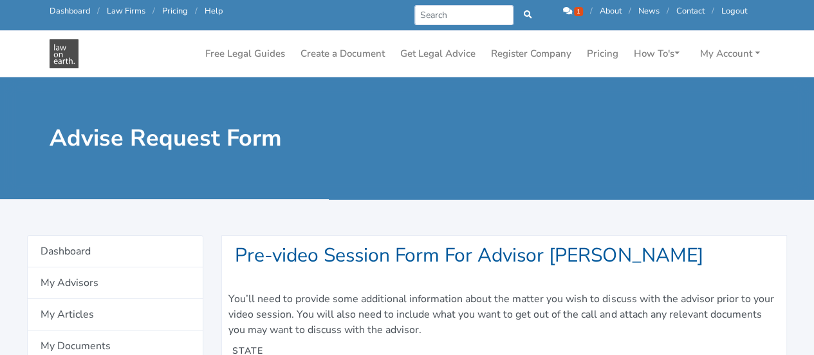
drag, startPoint x: 812, startPoint y: 55, endPoint x: 814, endPoint y: 109, distance: 54.1
click at [812, 116] on div "Call us: [PHONE_NUMBER] Dashboard / Law Firms / Pricing / Help Prev Next 1 / Ab…" at bounding box center [407, 177] width 814 height 355
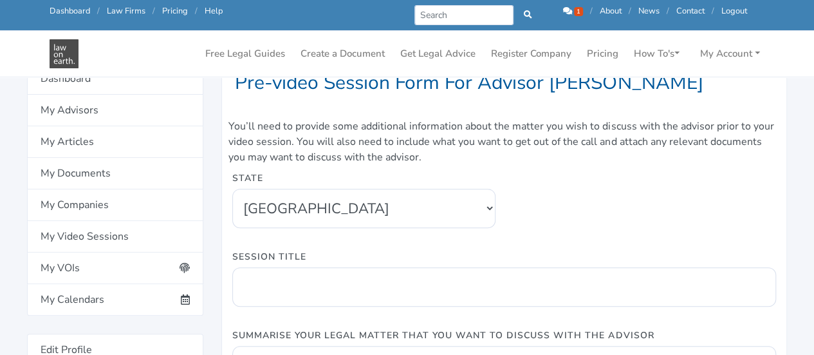
scroll to position [131, 0]
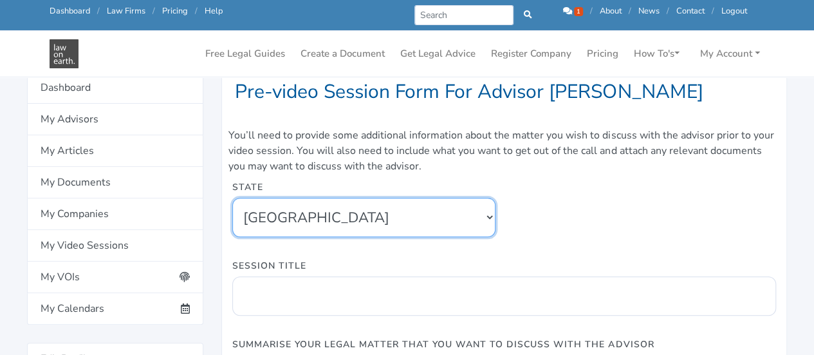
click at [487, 221] on select "[GEOGRAPHIC_DATA] [GEOGRAPHIC_DATA] [GEOGRAPHIC_DATA] [GEOGRAPHIC_DATA] [GEOGRA…" at bounding box center [363, 217] width 263 height 39
select select "5"
click at [232, 198] on select "[GEOGRAPHIC_DATA] [GEOGRAPHIC_DATA] [GEOGRAPHIC_DATA] [GEOGRAPHIC_DATA] [GEOGRA…" at bounding box center [363, 217] width 263 height 39
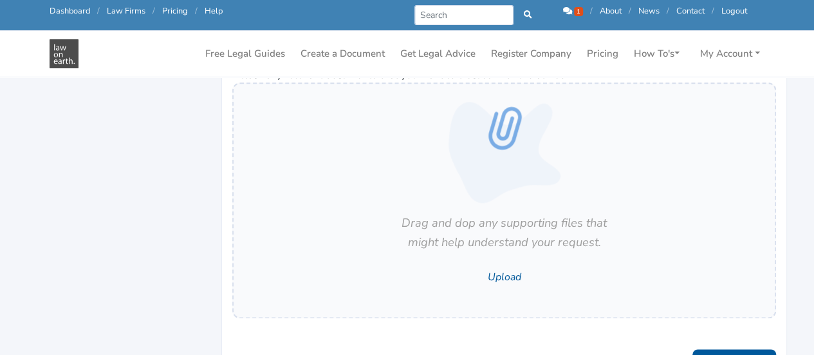
scroll to position [881, 0]
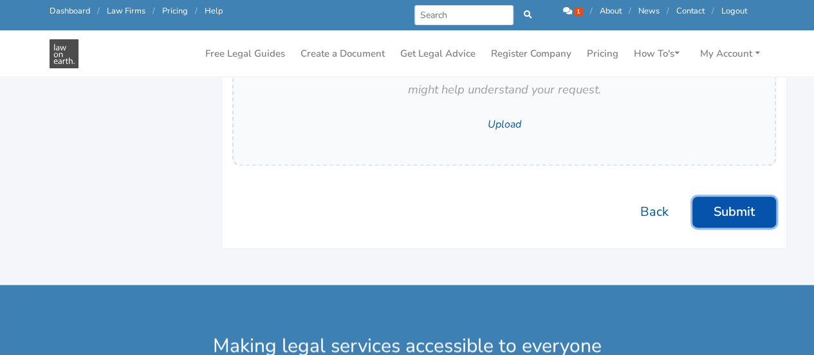
click at [738, 204] on button "Submit" at bounding box center [735, 211] width 84 height 31
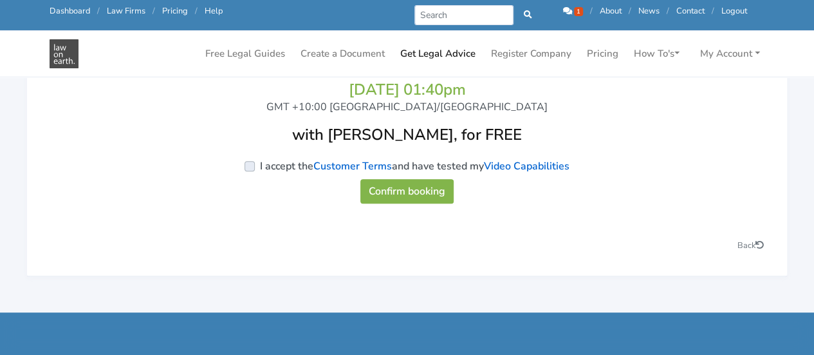
scroll to position [170, 0]
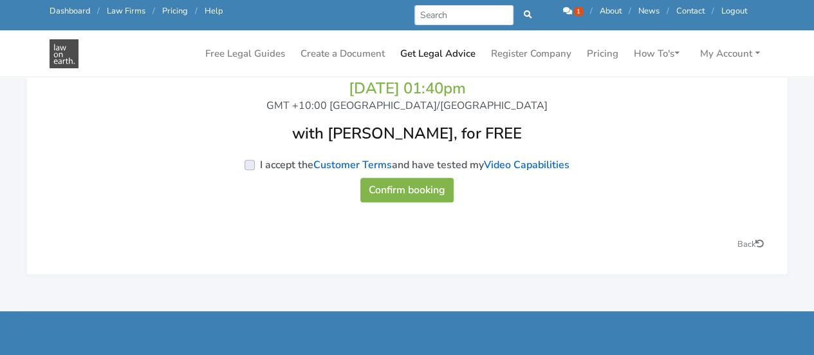
click at [563, 8] on icon at bounding box center [567, 11] width 9 height 8
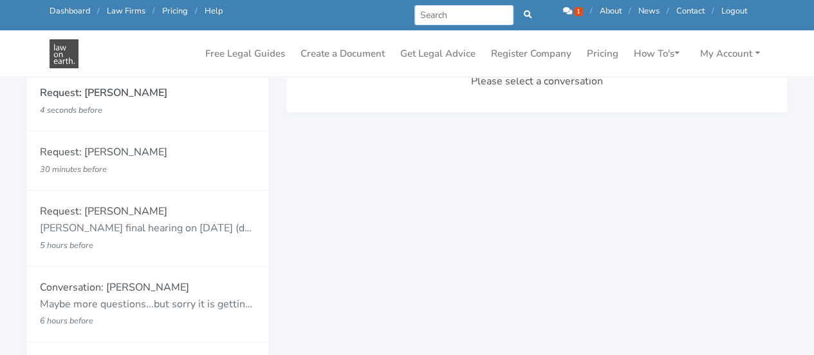
scroll to position [201, 0]
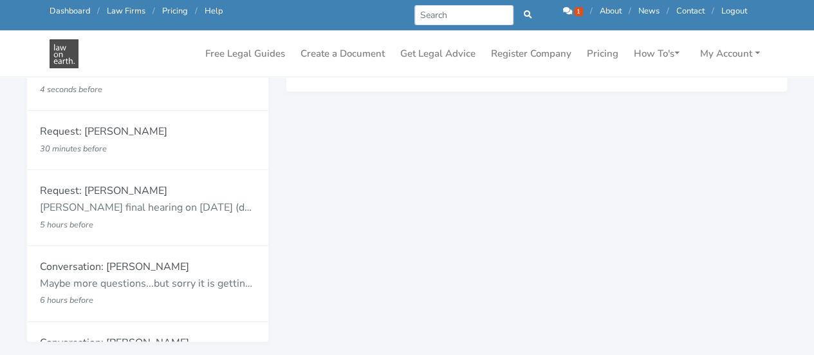
drag, startPoint x: 809, startPoint y: 144, endPoint x: 807, endPoint y: 69, distance: 74.7
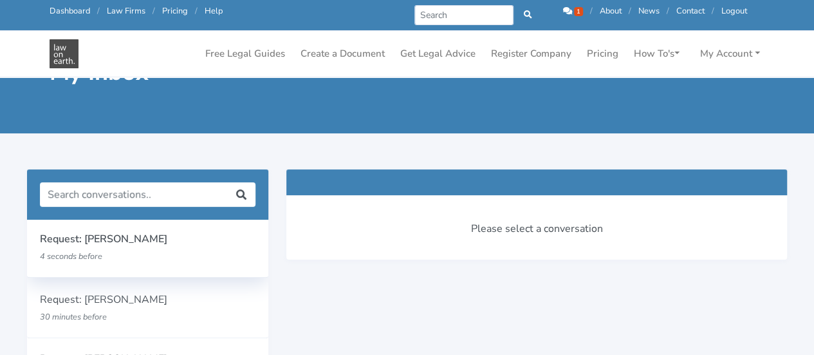
click at [94, 249] on p "4 seconds before" at bounding box center [128, 256] width 177 height 17
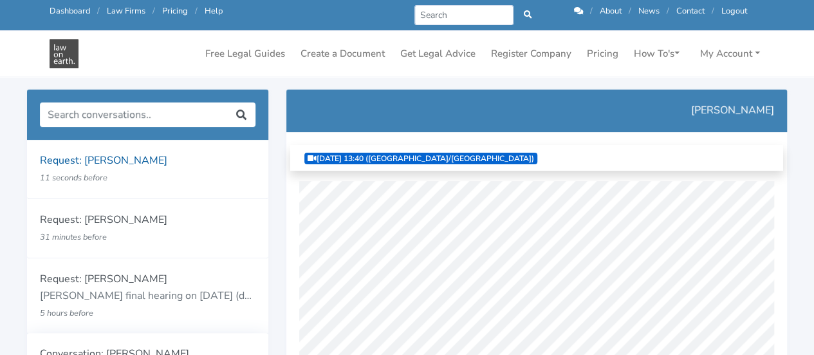
scroll to position [61, 0]
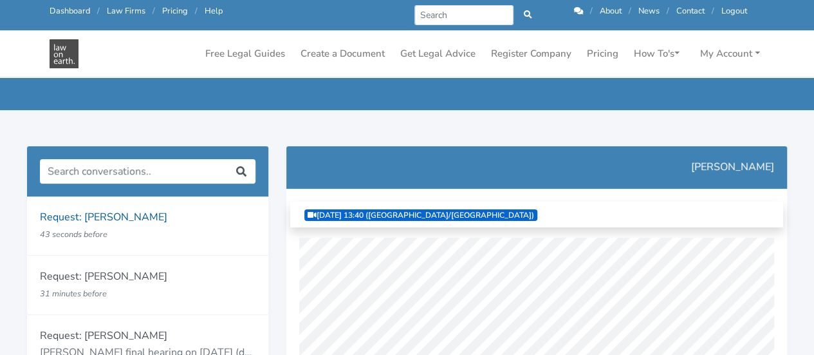
scroll to position [17, 0]
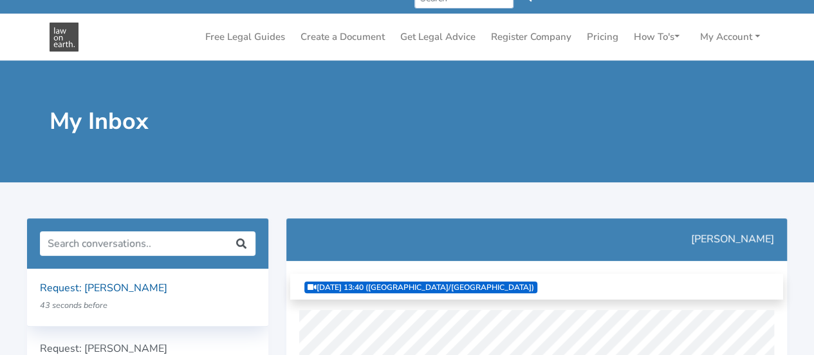
click at [98, 299] on p "43 seconds before" at bounding box center [128, 305] width 177 height 17
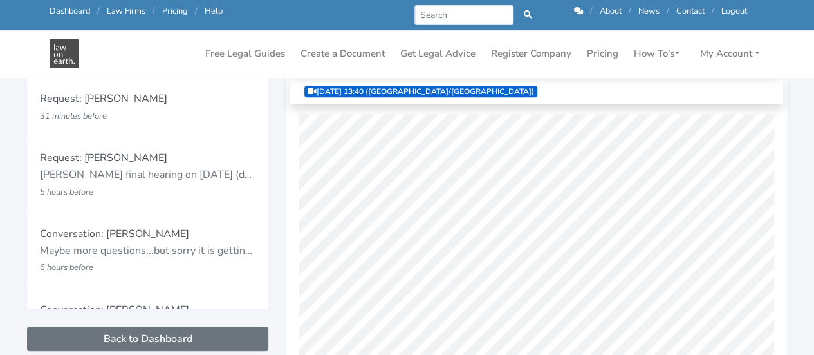
scroll to position [188, 0]
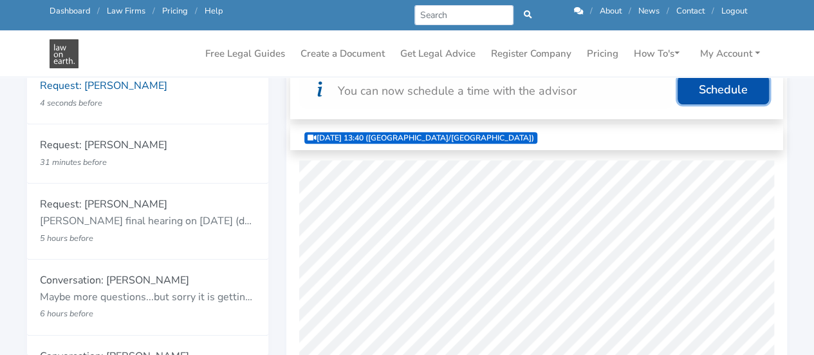
click at [722, 93] on link "Schedule" at bounding box center [723, 89] width 91 height 29
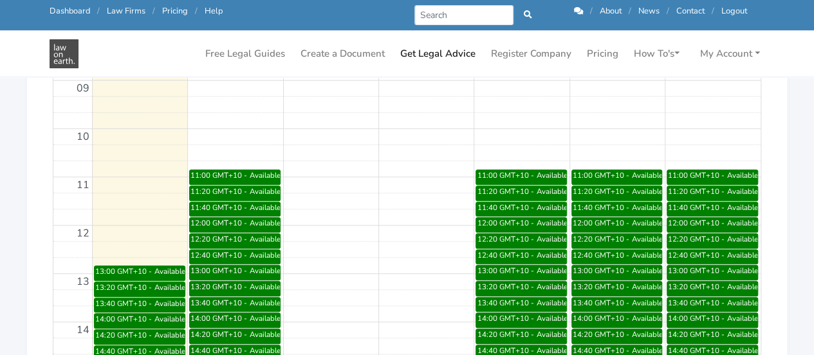
scroll to position [489, 0]
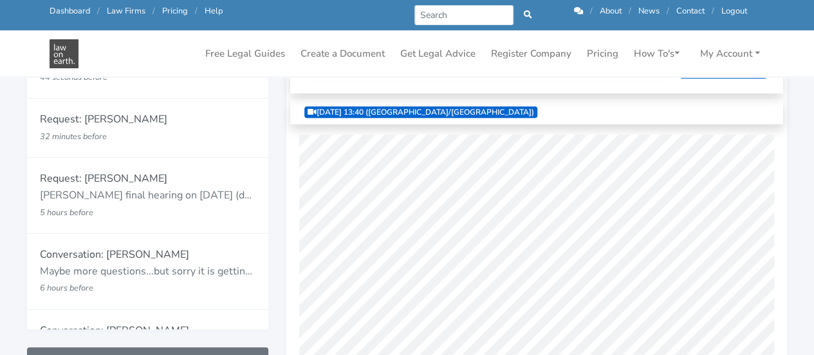
scroll to position [117, 0]
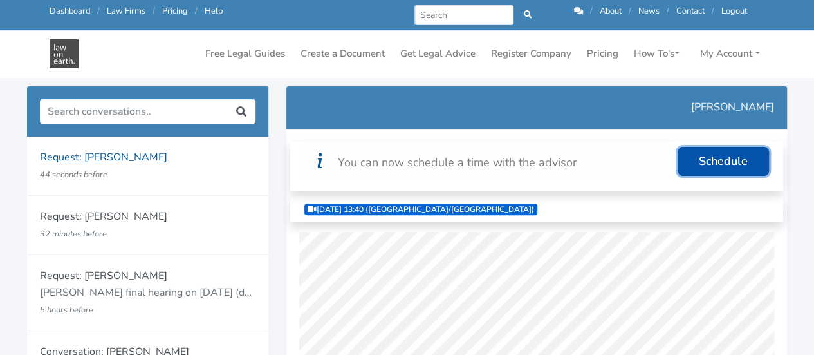
click at [728, 160] on link "Schedule" at bounding box center [723, 161] width 91 height 29
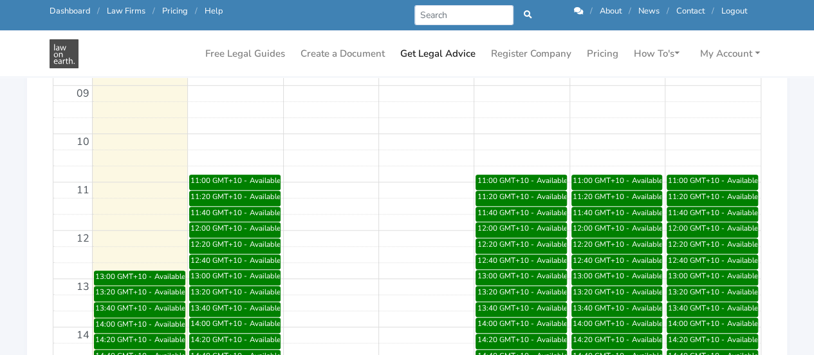
scroll to position [493, 0]
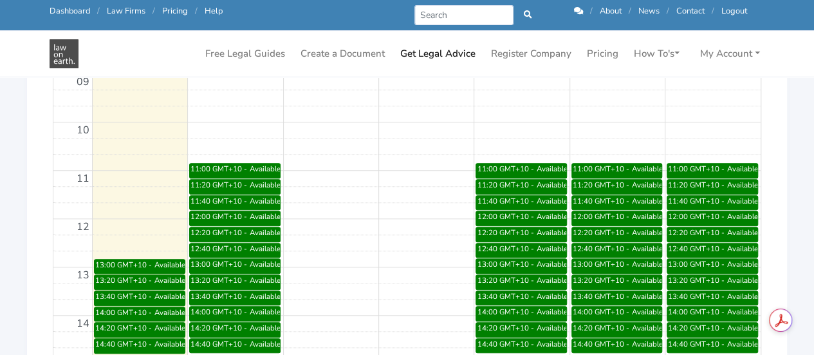
click at [171, 261] on div "Available" at bounding box center [169, 264] width 31 height 10
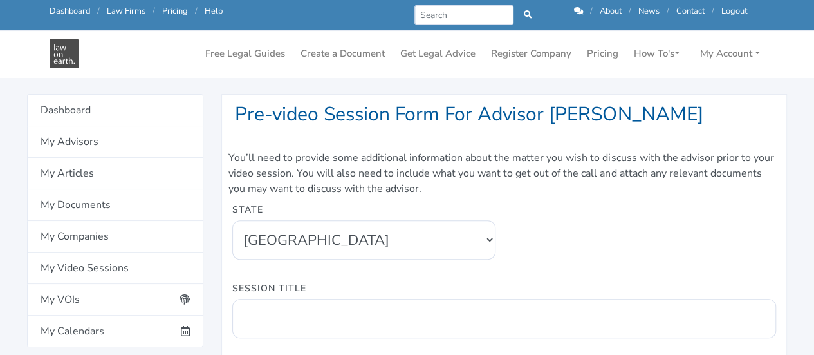
scroll to position [100, 0]
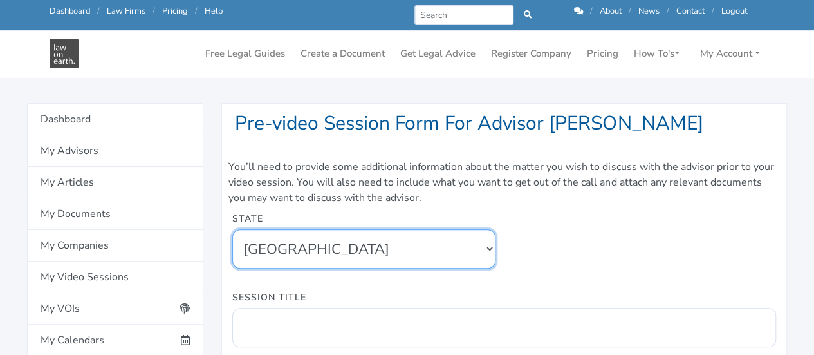
click at [483, 249] on select "[GEOGRAPHIC_DATA] [GEOGRAPHIC_DATA] [GEOGRAPHIC_DATA] [GEOGRAPHIC_DATA] [GEOGRA…" at bounding box center [363, 248] width 263 height 39
select select "5"
click at [232, 229] on select "[GEOGRAPHIC_DATA] [GEOGRAPHIC_DATA] [GEOGRAPHIC_DATA] [GEOGRAPHIC_DATA] [GEOGRA…" at bounding box center [363, 248] width 263 height 39
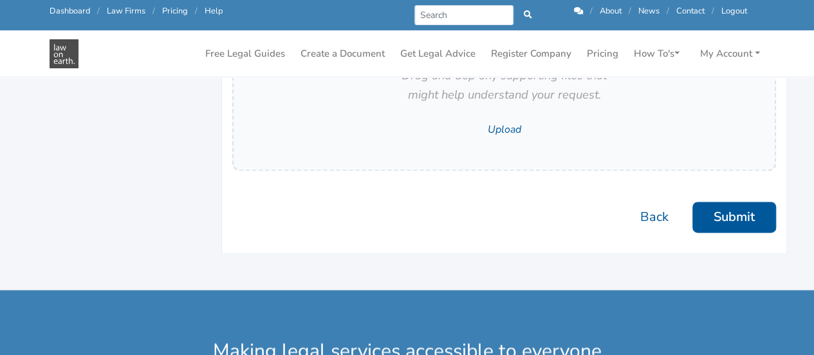
scroll to position [882, 0]
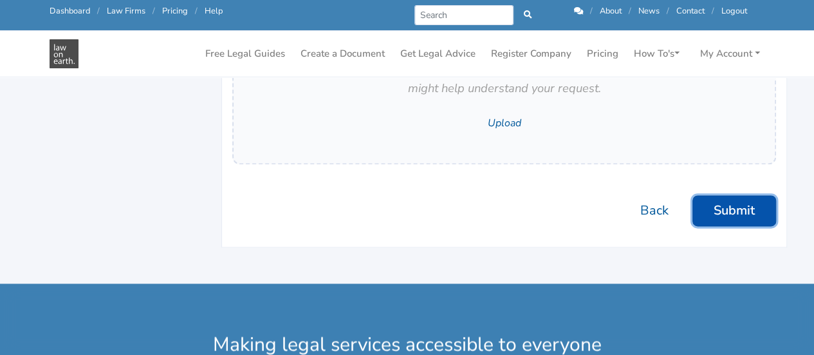
click at [736, 217] on button "Submit" at bounding box center [735, 210] width 84 height 31
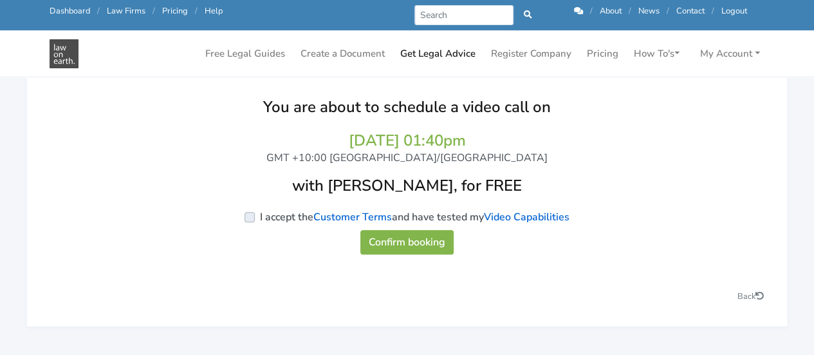
scroll to position [117, 0]
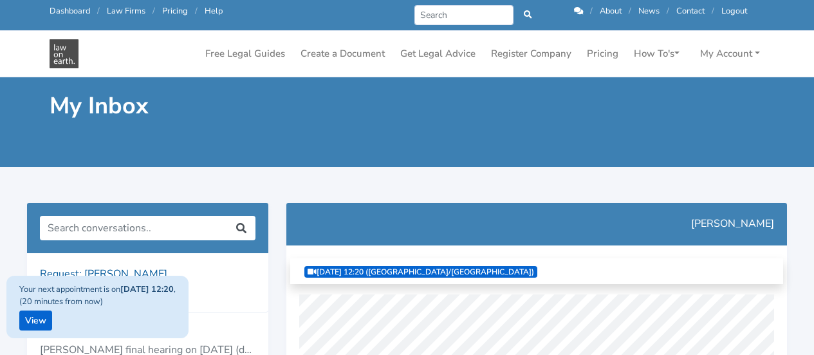
scroll to position [421, 0]
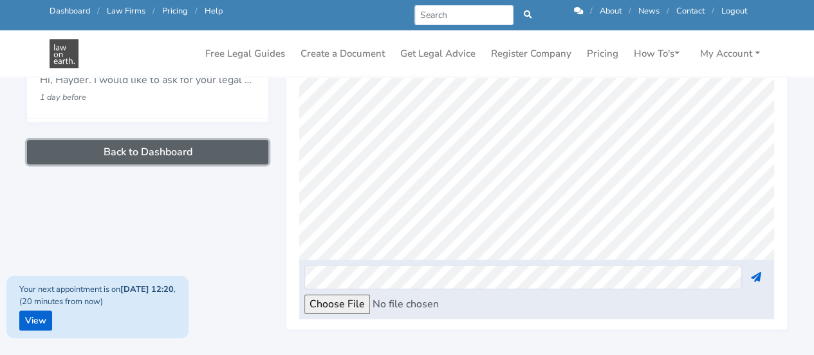
click at [203, 155] on link "Back to Dashboard" at bounding box center [147, 152] width 241 height 24
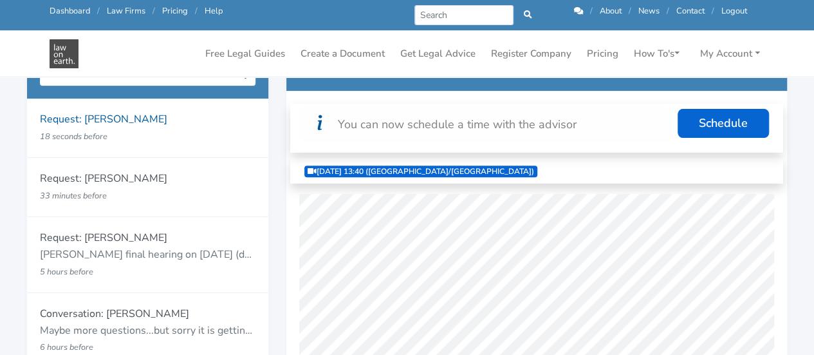
scroll to position [170, 0]
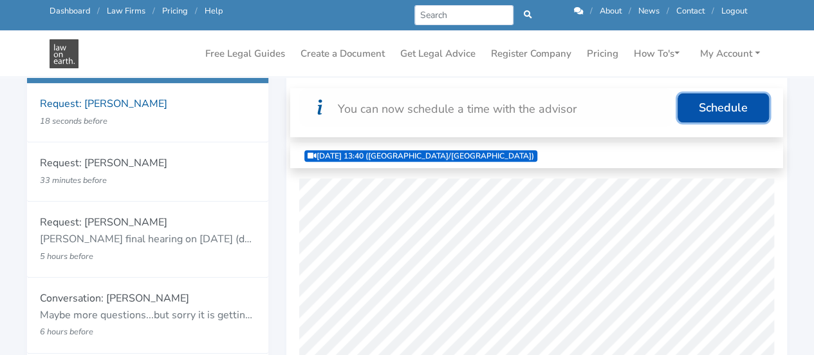
click at [747, 109] on link "Schedule" at bounding box center [723, 107] width 91 height 29
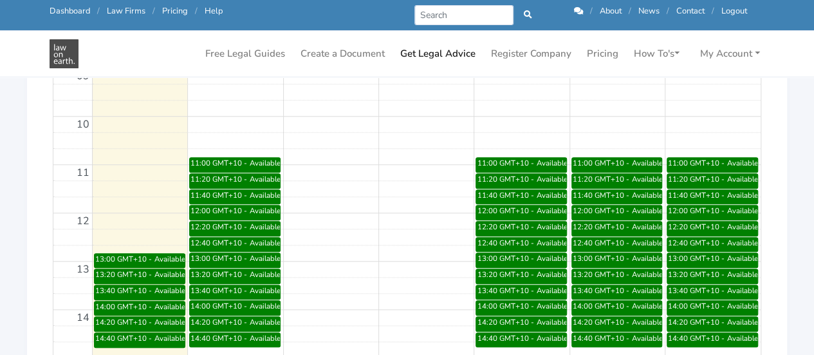
scroll to position [503, 0]
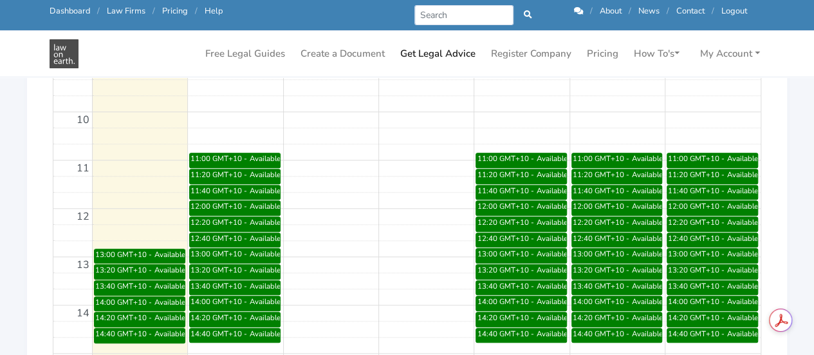
click at [149, 256] on div "13:00 - 13:20 GMT+10" at bounding box center [125, 254] width 60 height 10
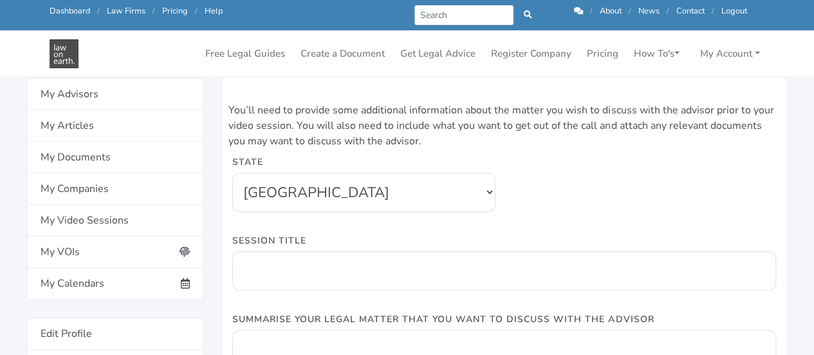
scroll to position [174, 0]
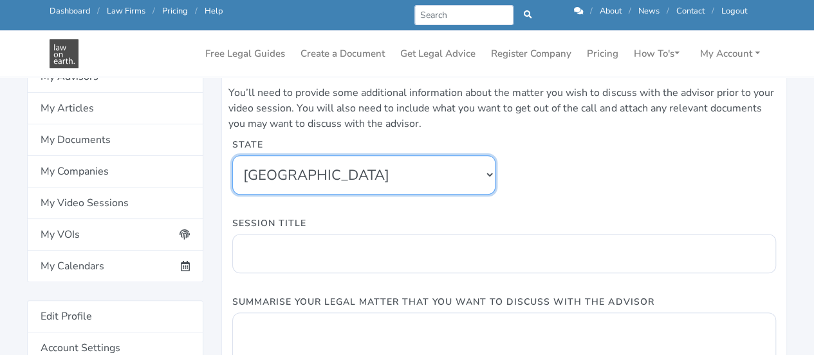
click at [490, 174] on select "New South Wales Queensland South Australia Tasmania Victoria Western Australia …" at bounding box center [363, 174] width 263 height 39
select select "5"
click at [232, 155] on select "New South Wales Queensland South Australia Tasmania Victoria Western Australia …" at bounding box center [363, 174] width 263 height 39
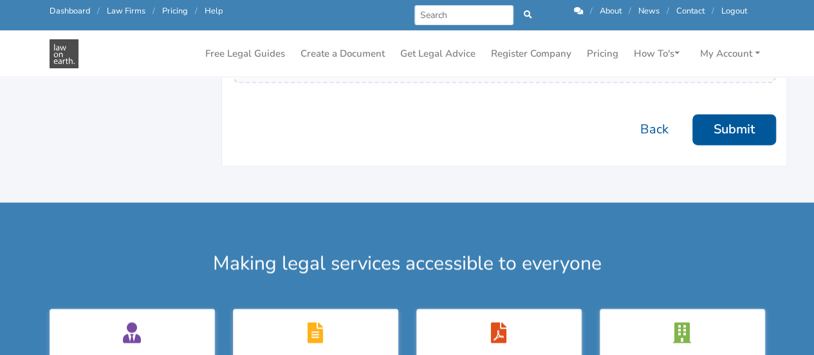
scroll to position [976, 0]
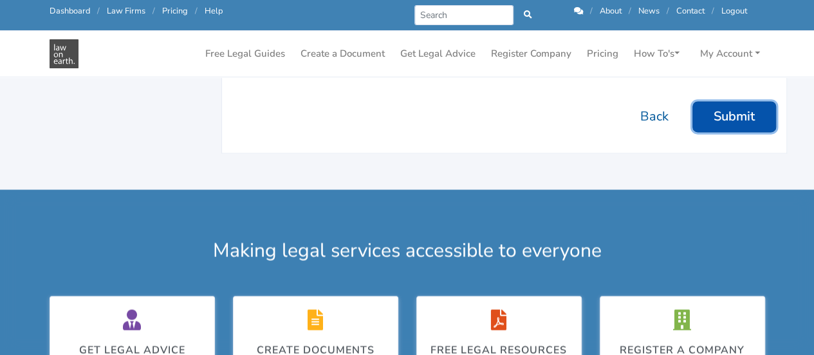
click at [740, 115] on button "Submit" at bounding box center [735, 116] width 84 height 31
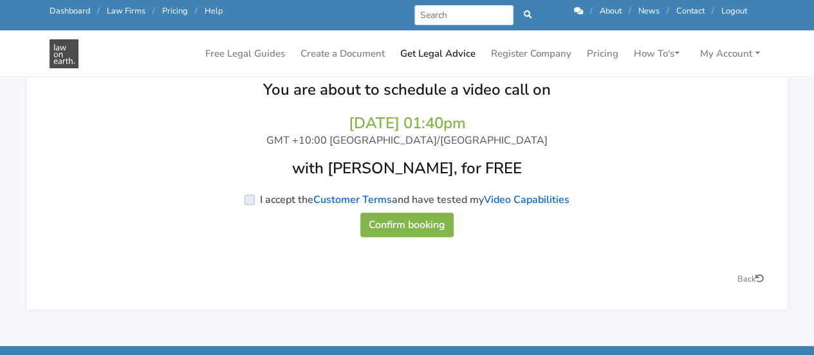
scroll to position [144, 0]
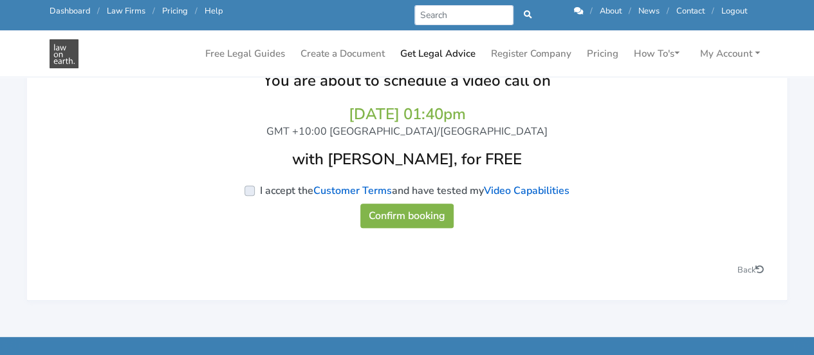
click at [260, 194] on label "I accept the Customer Terms and have tested my Video Capabilities" at bounding box center [415, 190] width 310 height 15
click at [63, 194] on input "I accept the Customer Terms and have tested my Video Capabilities" at bounding box center [58, 189] width 10 height 13
checkbox input "true"
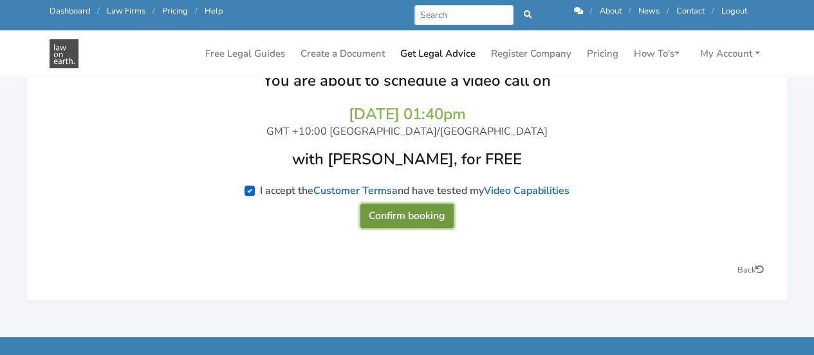
click at [393, 216] on button "Confirm booking" at bounding box center [406, 215] width 93 height 24
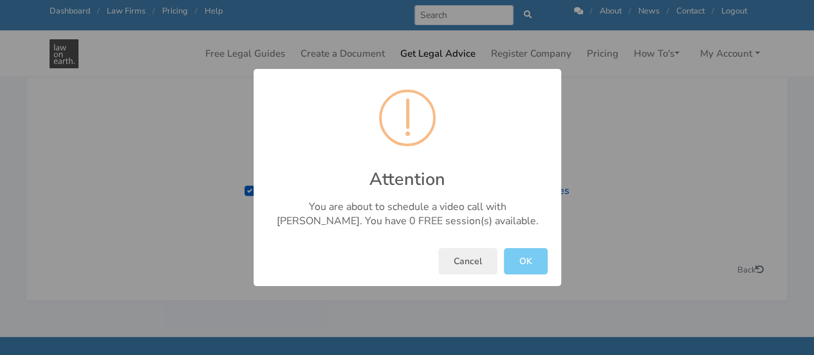
click at [523, 265] on button "OK" at bounding box center [526, 261] width 44 height 26
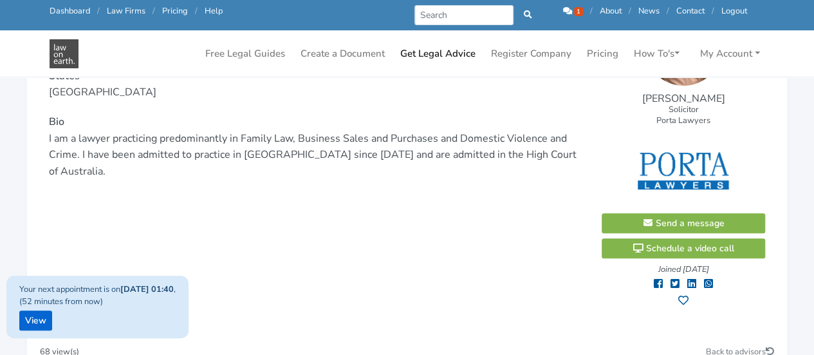
scroll to position [234, 0]
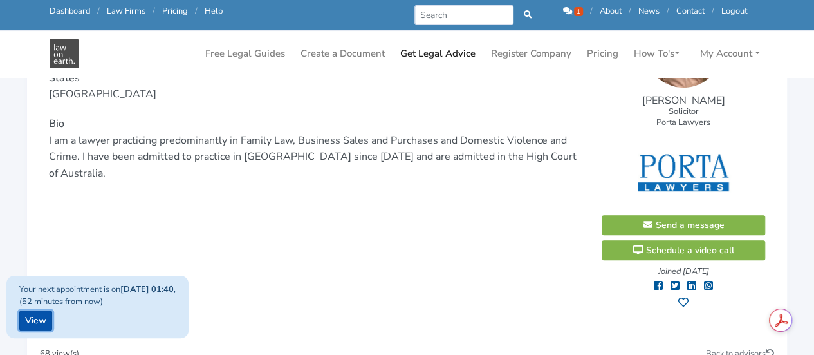
click at [33, 323] on link "View" at bounding box center [35, 320] width 33 height 20
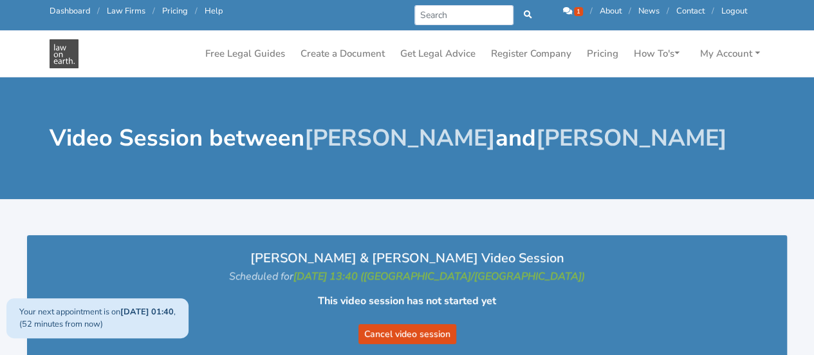
click at [565, 12] on icon at bounding box center [567, 11] width 9 height 8
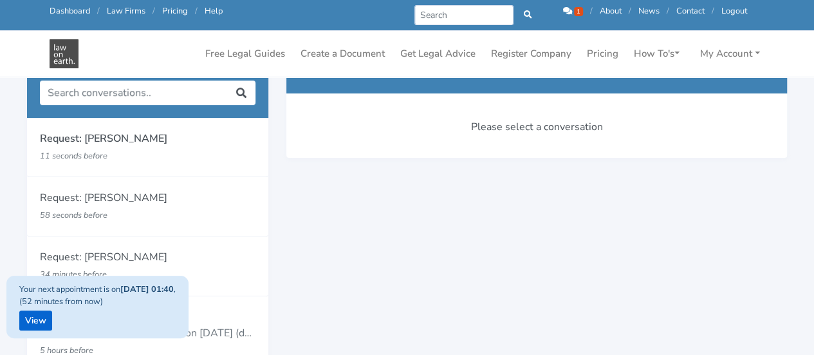
scroll to position [161, 0]
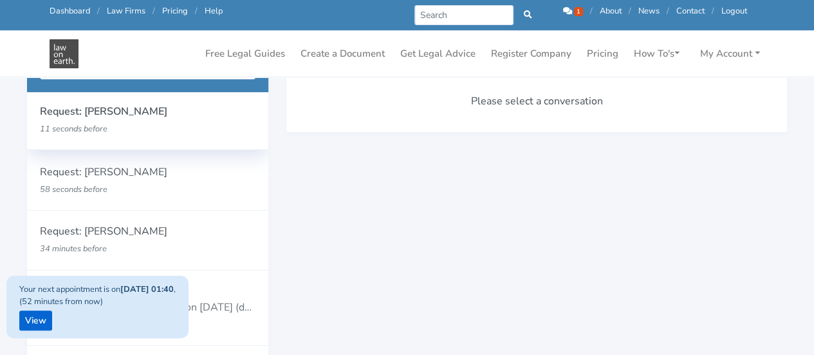
click at [90, 117] on p "Request: [PERSON_NAME]" at bounding box center [148, 112] width 216 height 17
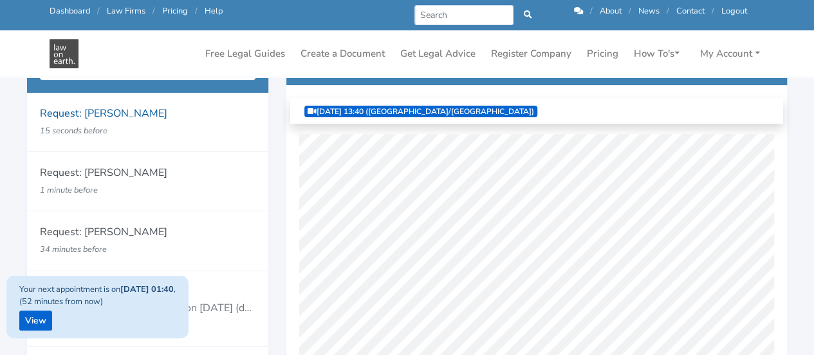
scroll to position [163, 0]
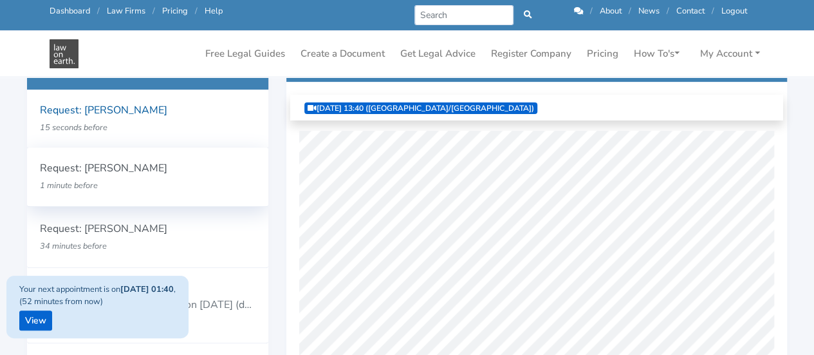
click at [85, 170] on p "Request: [PERSON_NAME]" at bounding box center [148, 168] width 216 height 17
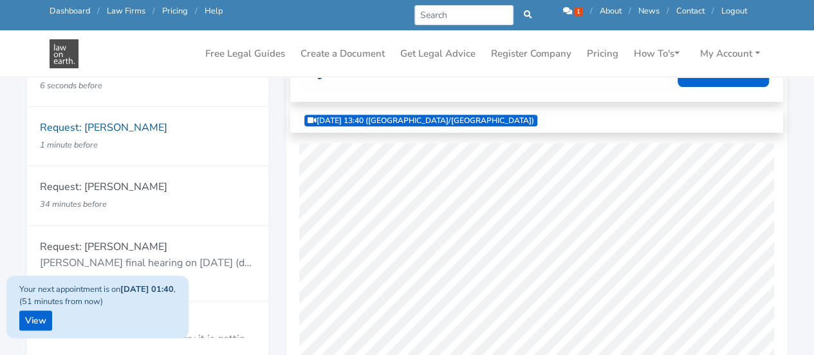
scroll to position [202, 0]
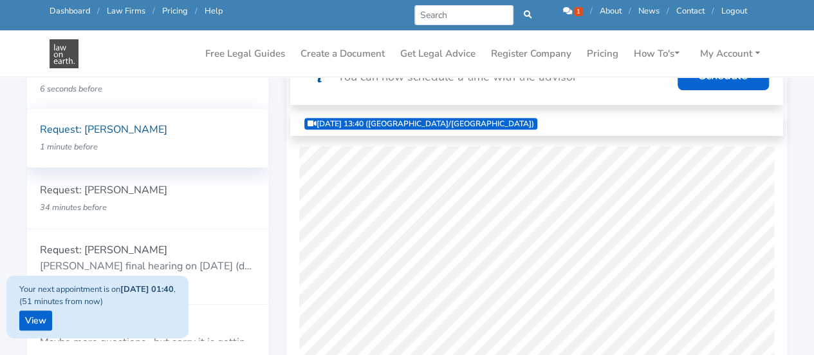
click at [120, 154] on p "1 minute before" at bounding box center [128, 146] width 177 height 17
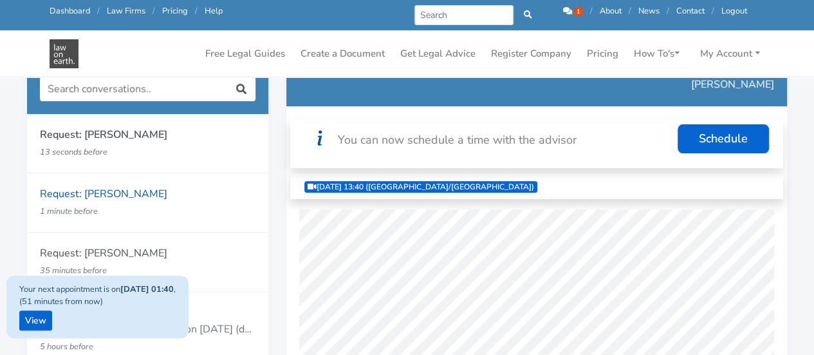
scroll to position [171, 0]
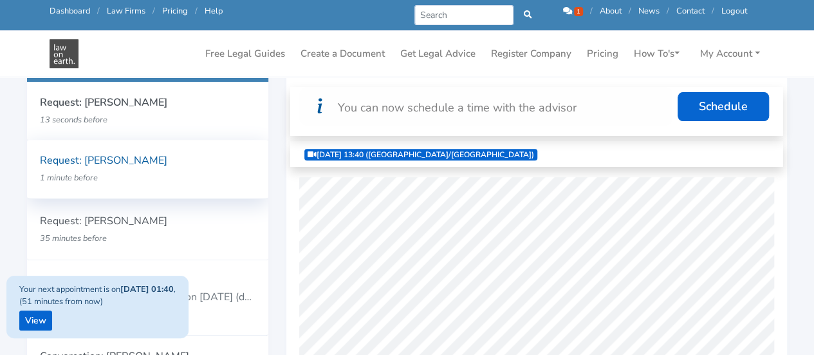
click at [194, 142] on div "Request: Bailey Eustace 1 minute before" at bounding box center [147, 169] width 241 height 59
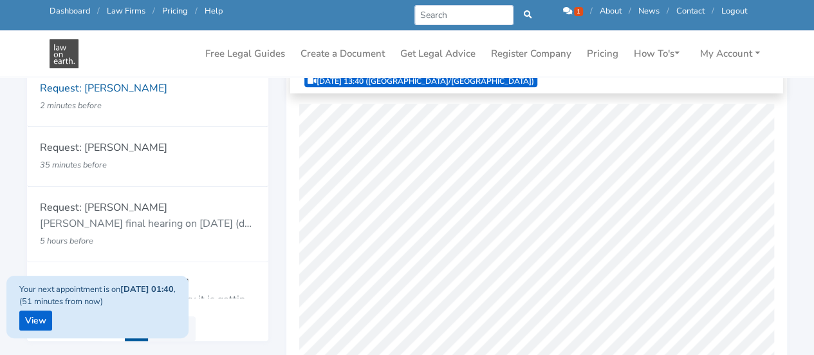
scroll to position [243, 0]
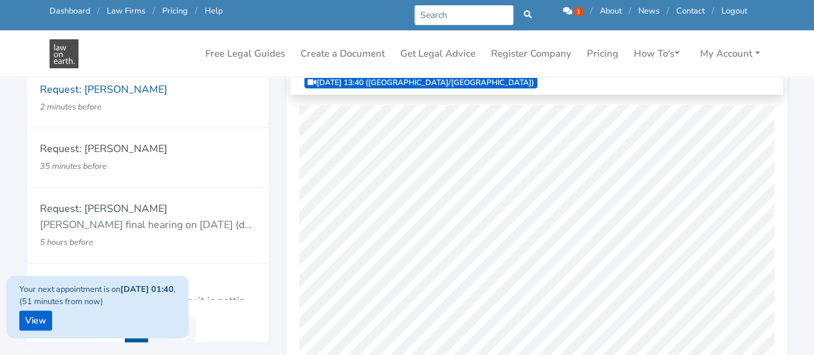
click at [563, 10] on icon at bounding box center [567, 11] width 9 height 8
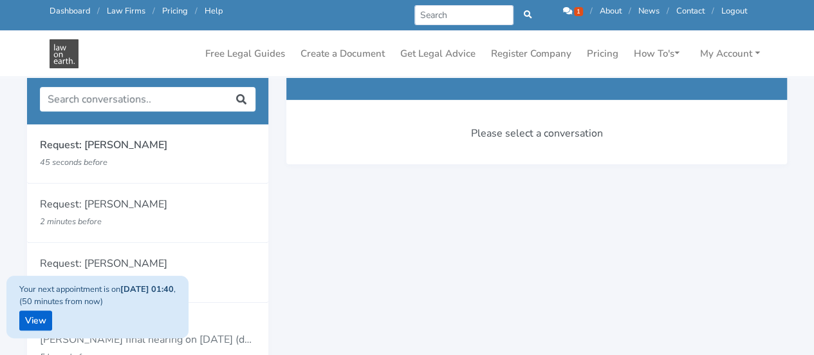
scroll to position [39, 0]
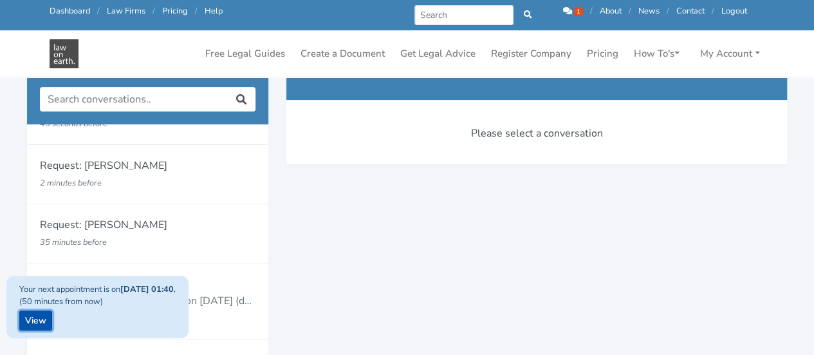
click at [33, 324] on link "View" at bounding box center [35, 320] width 33 height 20
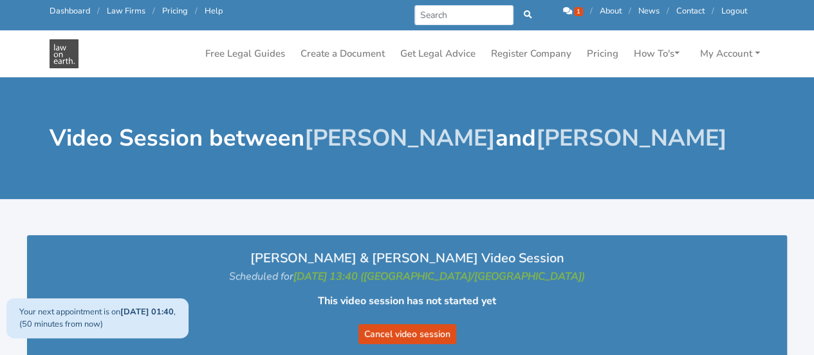
click at [565, 10] on icon at bounding box center [567, 11] width 9 height 8
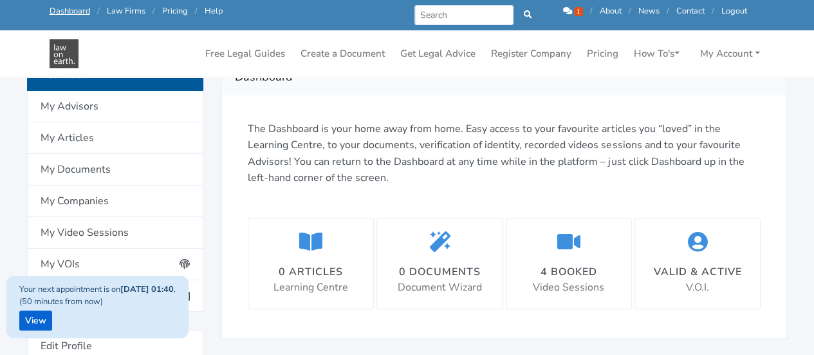
scroll to position [174, 0]
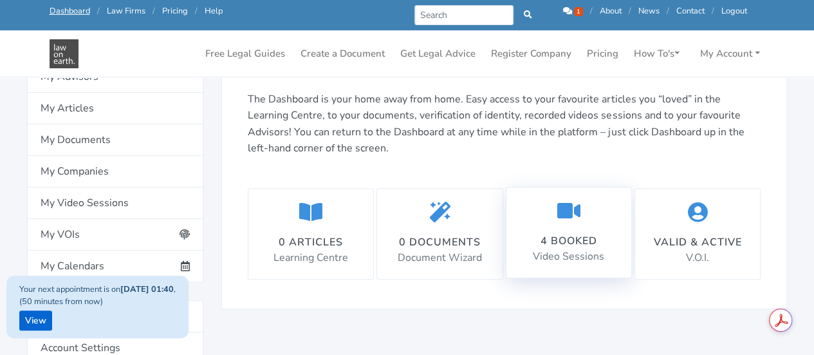
click at [582, 243] on div "4 booked" at bounding box center [568, 240] width 71 height 15
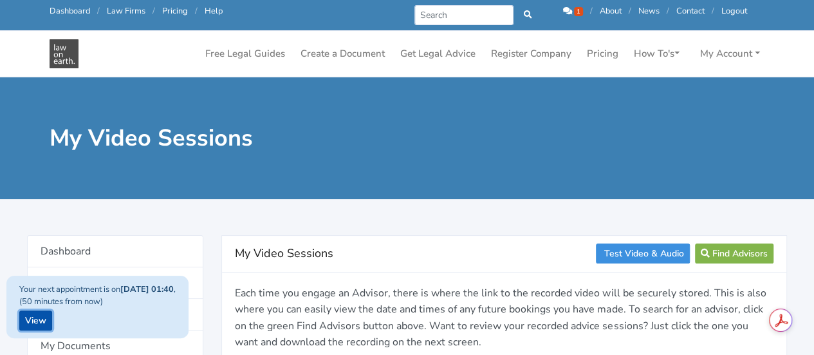
click at [32, 322] on link "View" at bounding box center [35, 320] width 33 height 20
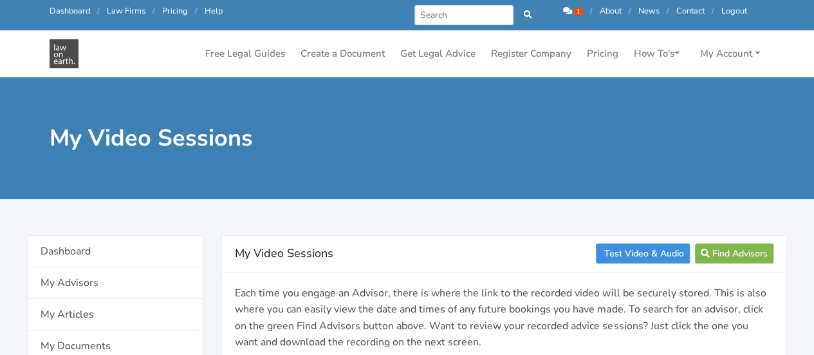
click at [559, 15] on div "Prev Next 1 / About / News / Contact / Logout" at bounding box center [577, 15] width 358 height 20
click at [563, 7] on icon at bounding box center [567, 11] width 9 height 8
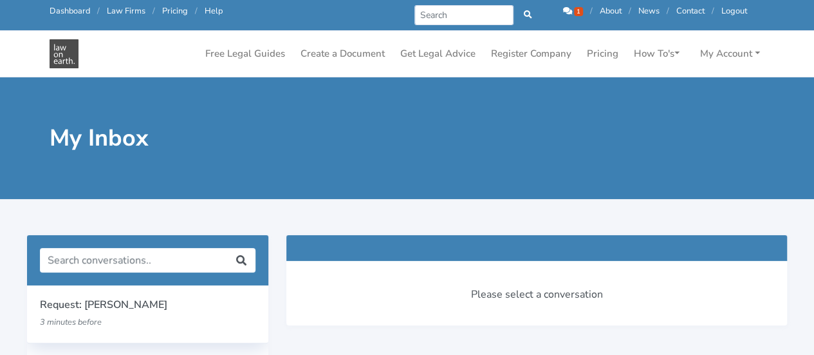
click at [111, 315] on p "3 minutes before" at bounding box center [128, 321] width 177 height 17
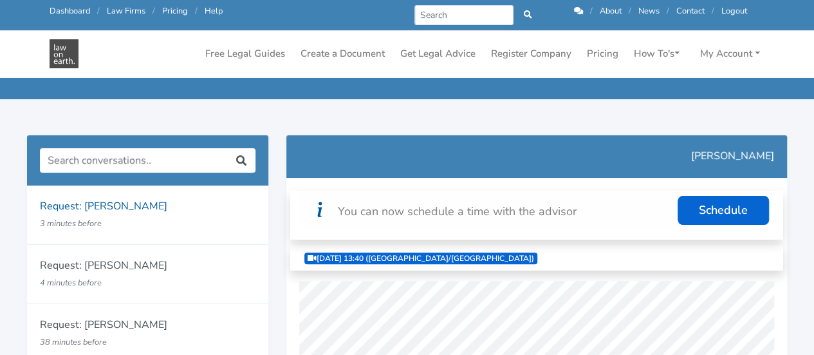
scroll to position [55, 0]
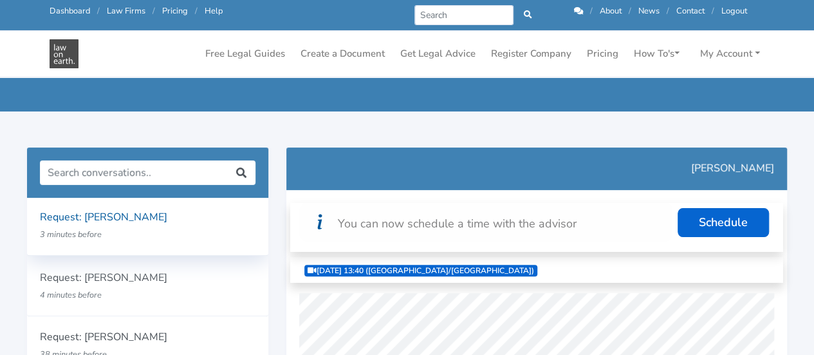
click at [124, 216] on p "Request: [PERSON_NAME]" at bounding box center [148, 217] width 216 height 17
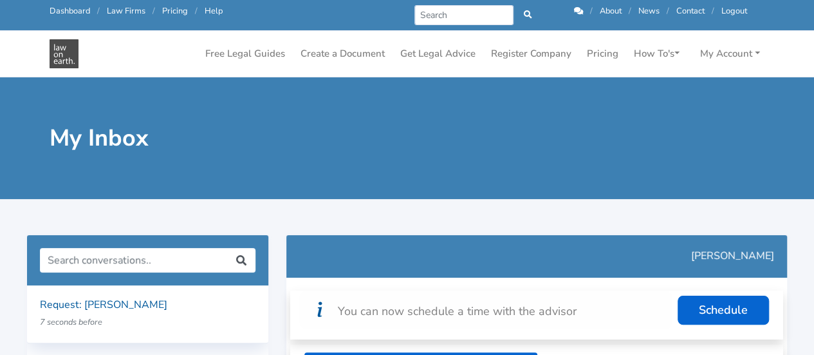
click at [133, 299] on p "Request: [PERSON_NAME]" at bounding box center [148, 305] width 216 height 17
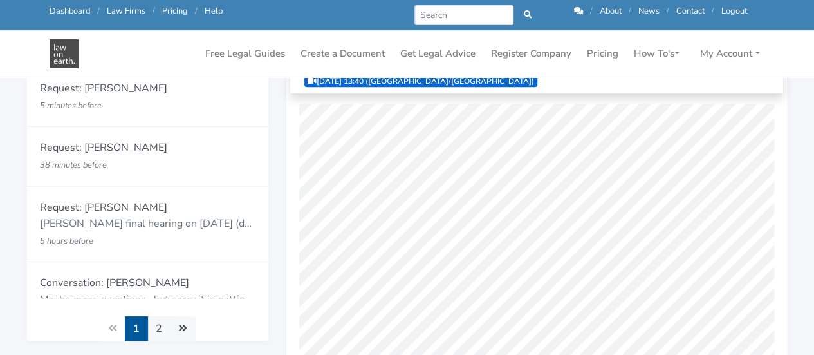
scroll to position [124, 0]
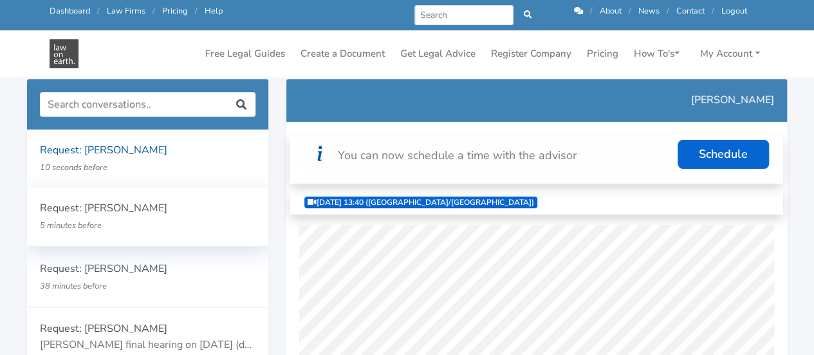
click at [143, 209] on p "Request: [PERSON_NAME]" at bounding box center [148, 208] width 216 height 17
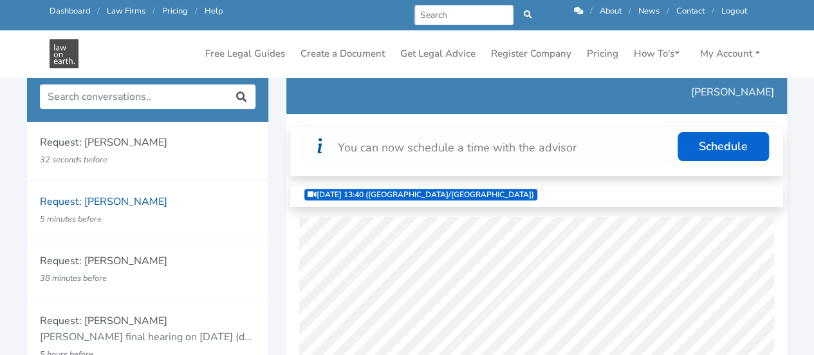
scroll to position [108, 0]
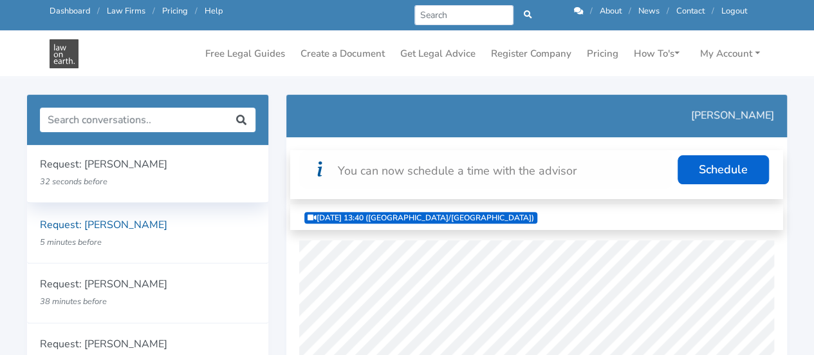
click at [65, 172] on p "Request: Bailey Eustace" at bounding box center [148, 164] width 216 height 17
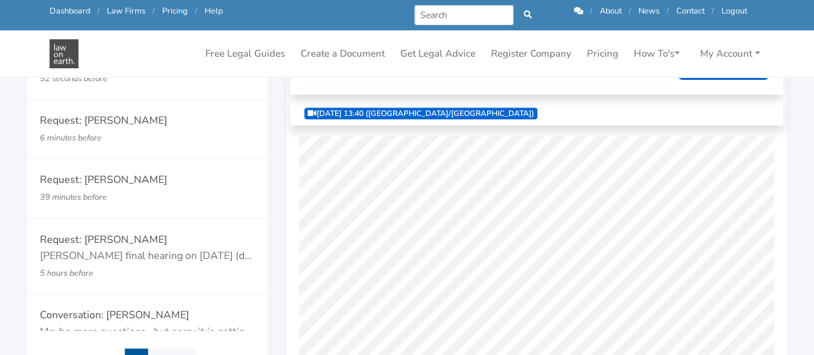
scroll to position [135, 0]
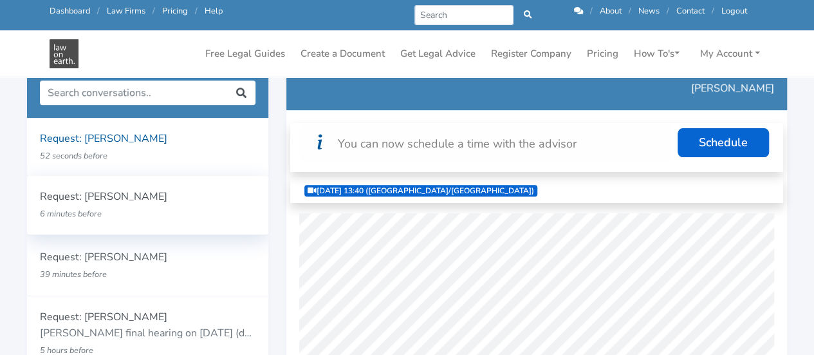
click at [115, 220] on p "6 minutes before" at bounding box center [128, 213] width 177 height 17
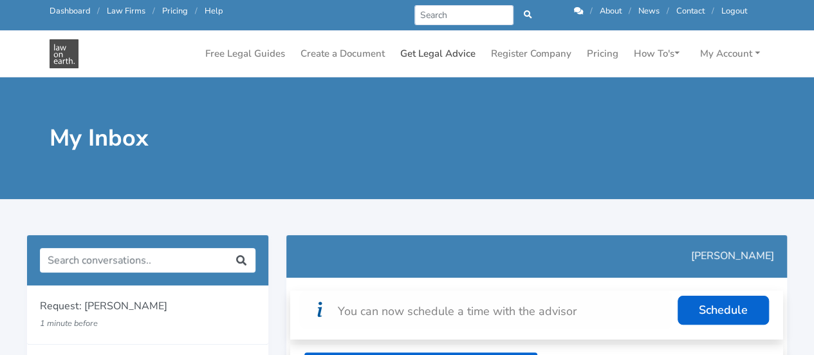
click at [444, 50] on link "Get Legal Advice" at bounding box center [438, 53] width 86 height 25
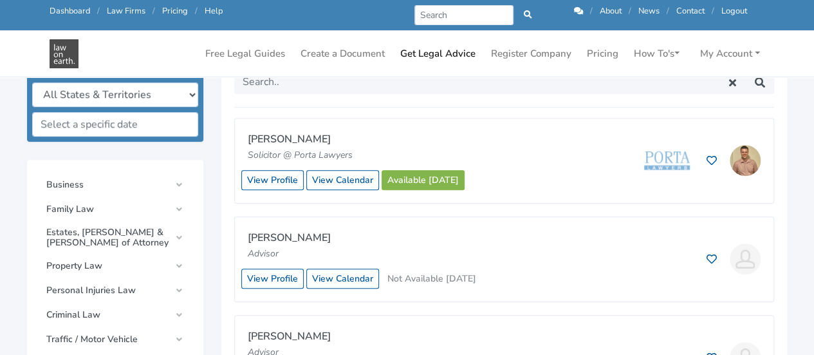
scroll to position [381, 0]
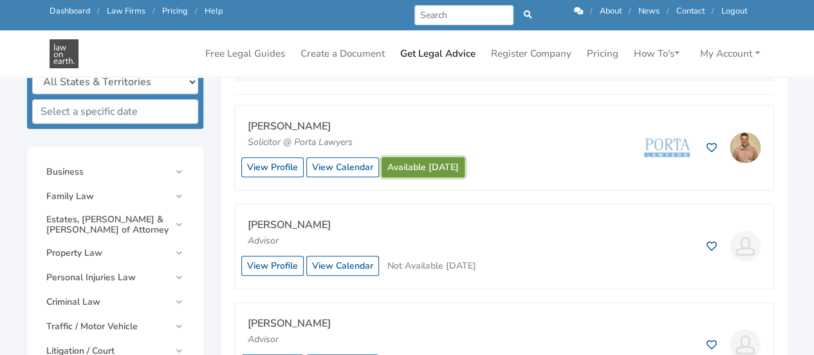
click at [416, 163] on link "Available [DATE]" at bounding box center [423, 167] width 83 height 20
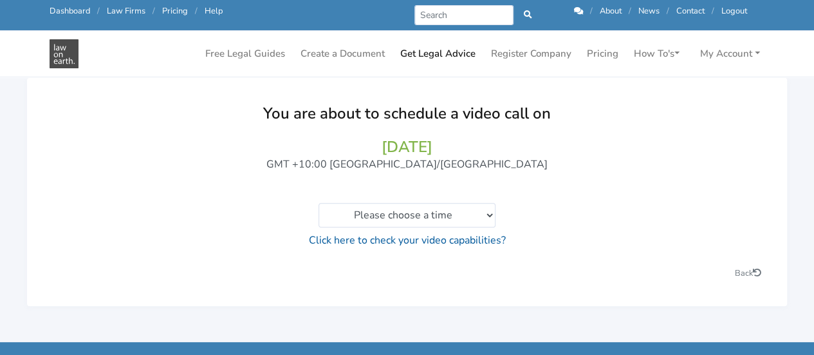
scroll to position [113, 0]
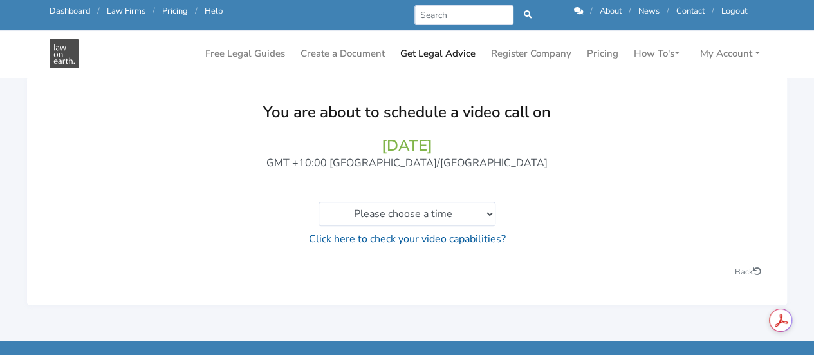
click at [497, 213] on p "Please choose a time 02:00pm to 02:20pm 02:20pm to 02:40pm 02:40pm to 03:00pm 0…" at bounding box center [407, 213] width 709 height 24
click at [487, 210] on select "Please choose a time 02:00pm to 02:20pm 02:20pm to 02:40pm 02:40pm to 03:00pm 0…" at bounding box center [407, 213] width 177 height 24
click at [608, 187] on div "You are about to schedule a video call on 11/09/2025 GMT +10:00 Australia/Brisb…" at bounding box center [407, 174] width 709 height 145
click at [490, 213] on select "Please choose a time 02:00pm to 02:20pm 02:20pm to 02:40pm 02:40pm to 03:00pm 0…" at bounding box center [407, 213] width 177 height 24
click at [528, 214] on p "Please choose a time 02:00pm to 02:20pm 02:20pm to 02:40pm 02:40pm to 03:00pm 0…" at bounding box center [407, 213] width 709 height 24
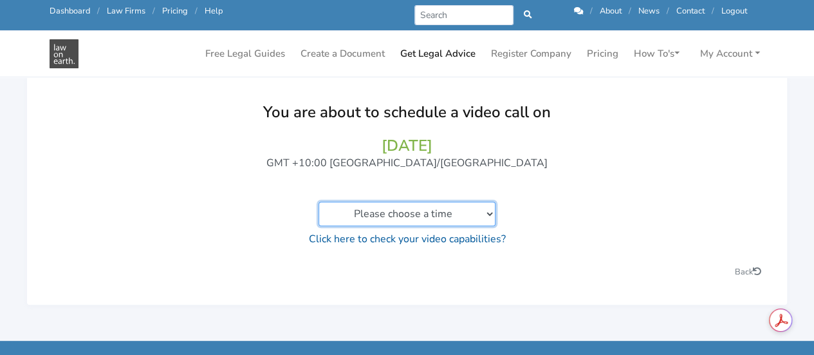
click at [485, 213] on select "Please choose a time 02:00pm to 02:20pm 02:20pm to 02:40pm 02:40pm to 03:00pm 0…" at bounding box center [407, 213] width 177 height 24
click at [611, 214] on p "Please choose a time 02:00pm to 02:20pm 02:20pm to 02:40pm 02:40pm to 03:00pm 0…" at bounding box center [407, 213] width 709 height 24
